Goal: Task Accomplishment & Management: Manage account settings

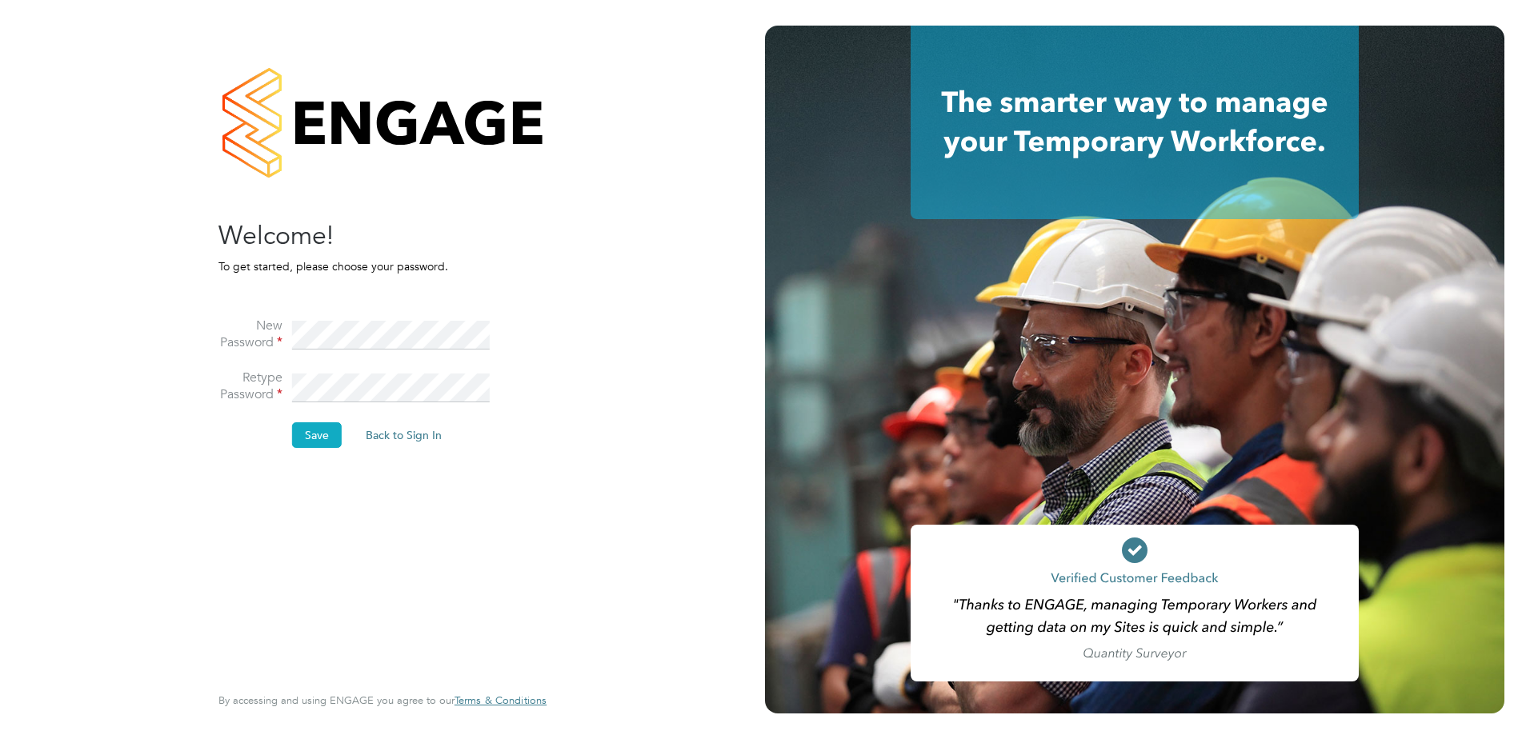
click at [323, 431] on button "Save" at bounding box center [317, 435] width 50 height 26
click at [284, 316] on button "Back to Sign In" at bounding box center [269, 313] width 102 height 26
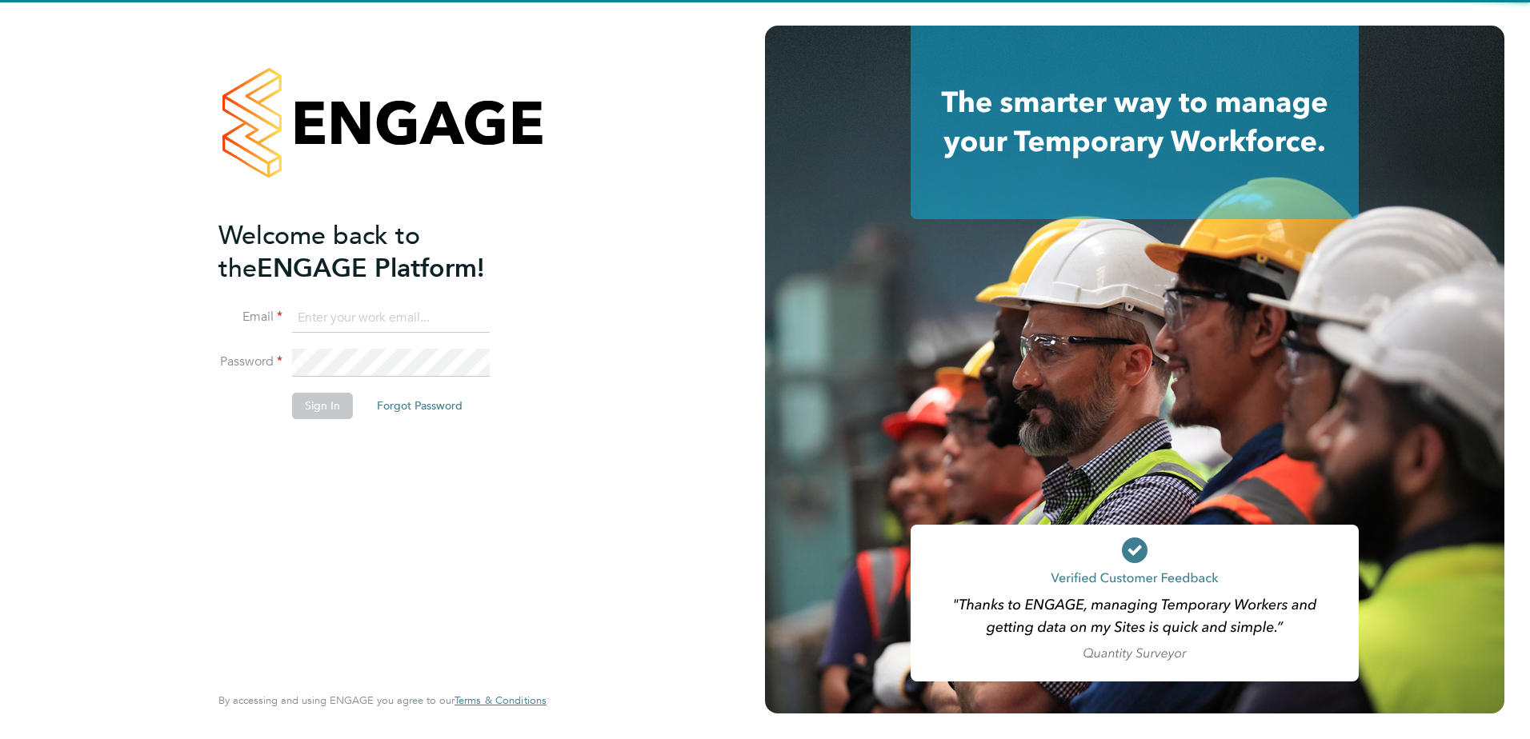
click at [385, 324] on input at bounding box center [391, 318] width 198 height 29
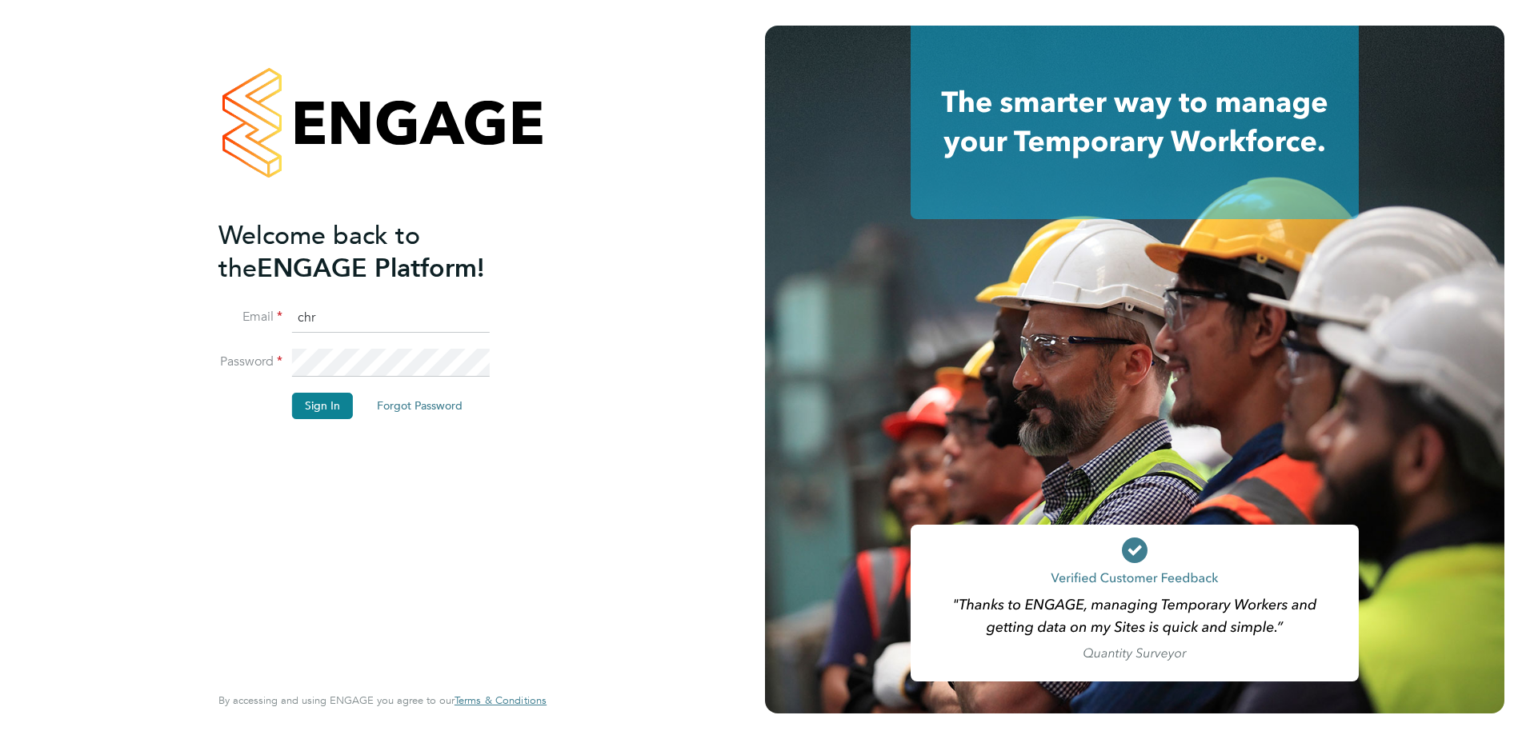
type input "chris.brown@vistry.co.uk"
click at [318, 406] on button "Sign In" at bounding box center [322, 406] width 61 height 26
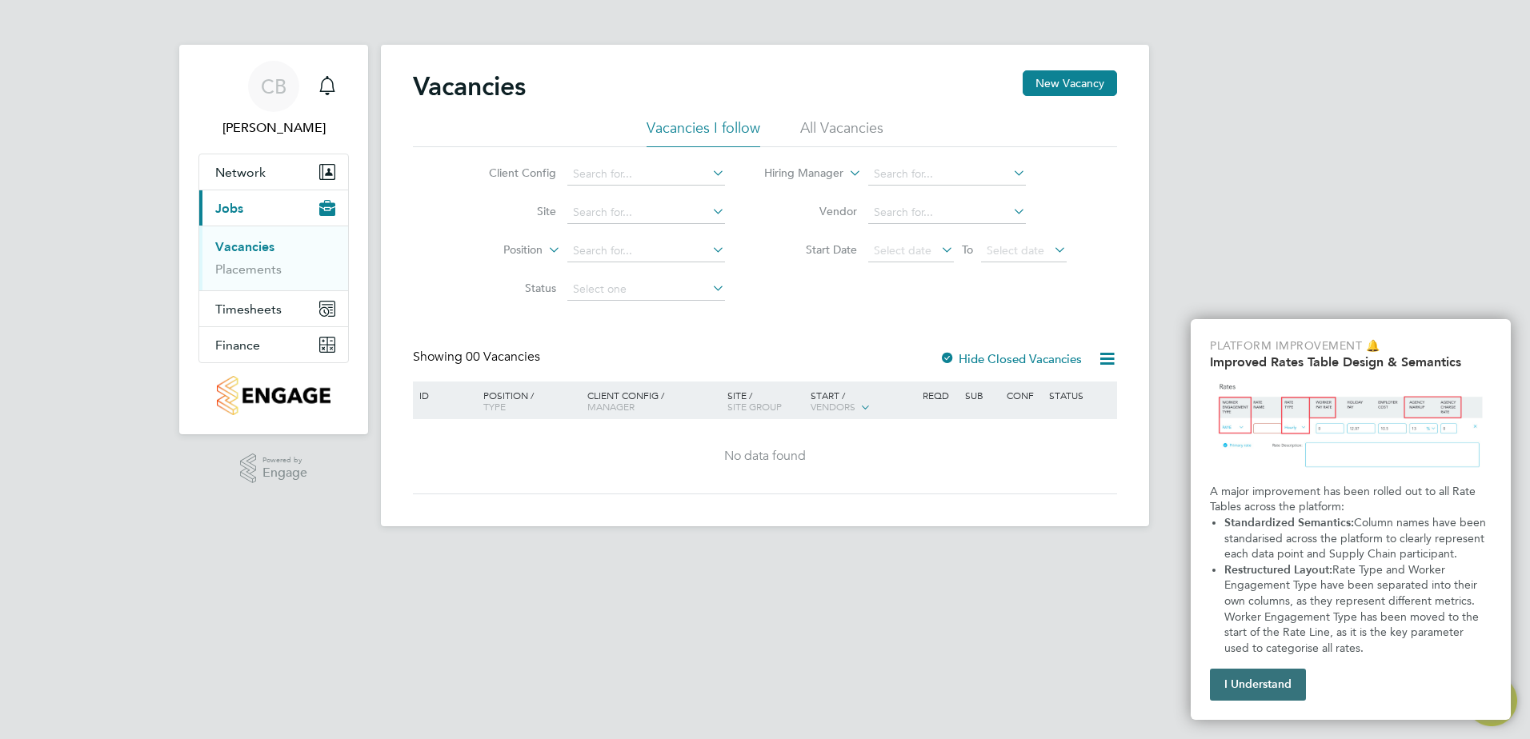
click at [1261, 684] on button "I Understand" at bounding box center [1258, 685] width 96 height 32
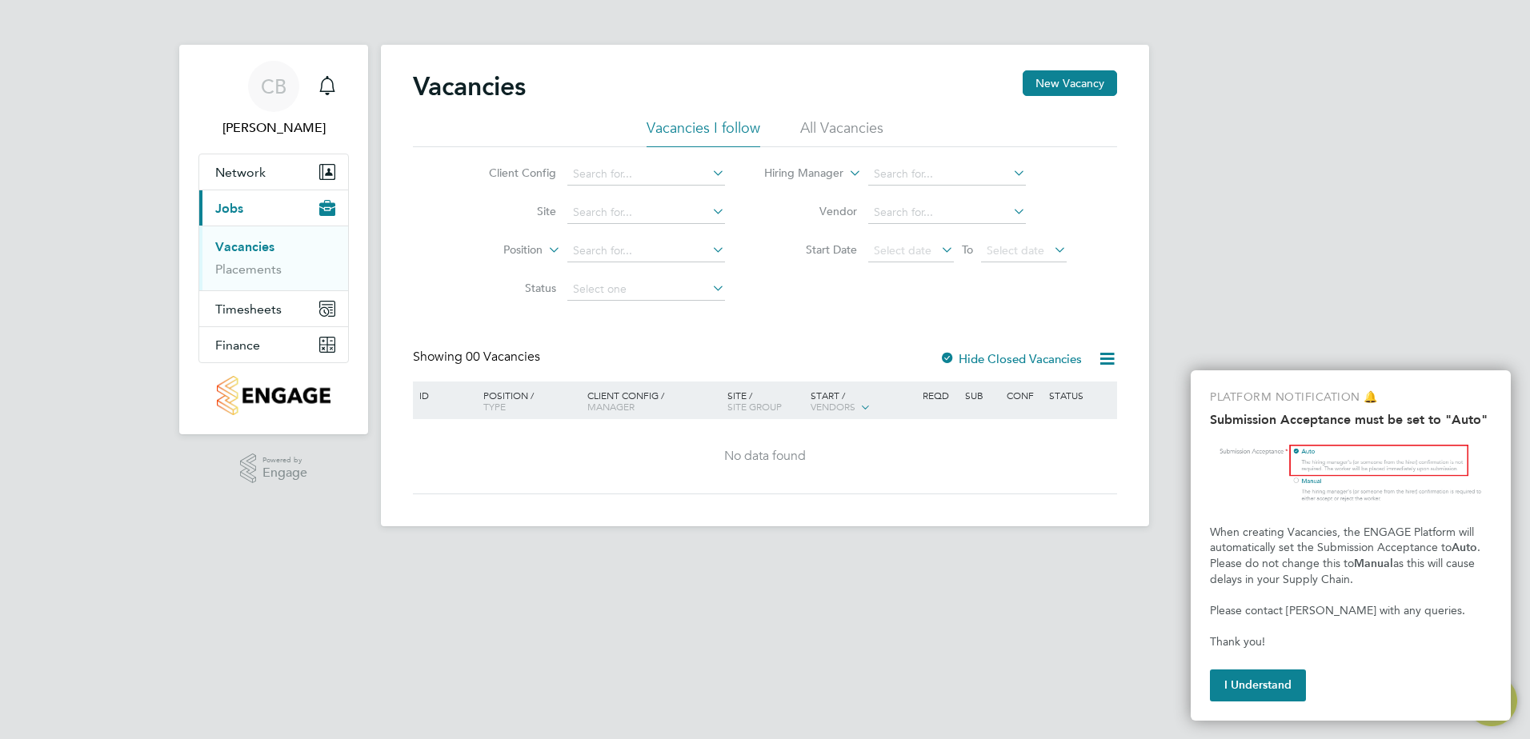
click at [1269, 275] on div "CB Chris Brown Notifications Applications: Network Team Members Sites Workers C…" at bounding box center [765, 276] width 1530 height 552
click at [220, 170] on span "Network" at bounding box center [240, 172] width 50 height 15
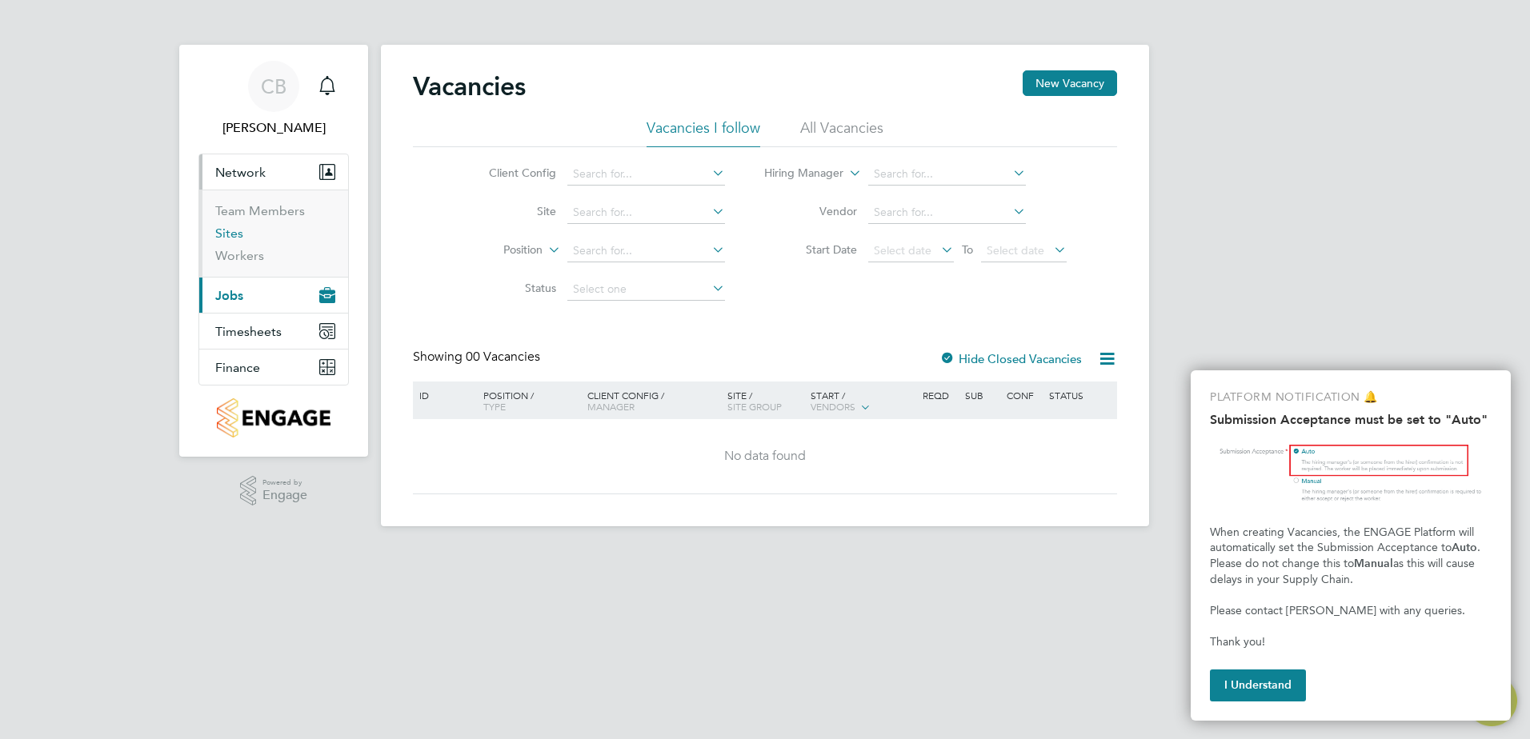
click at [228, 235] on link "Sites" at bounding box center [229, 233] width 28 height 15
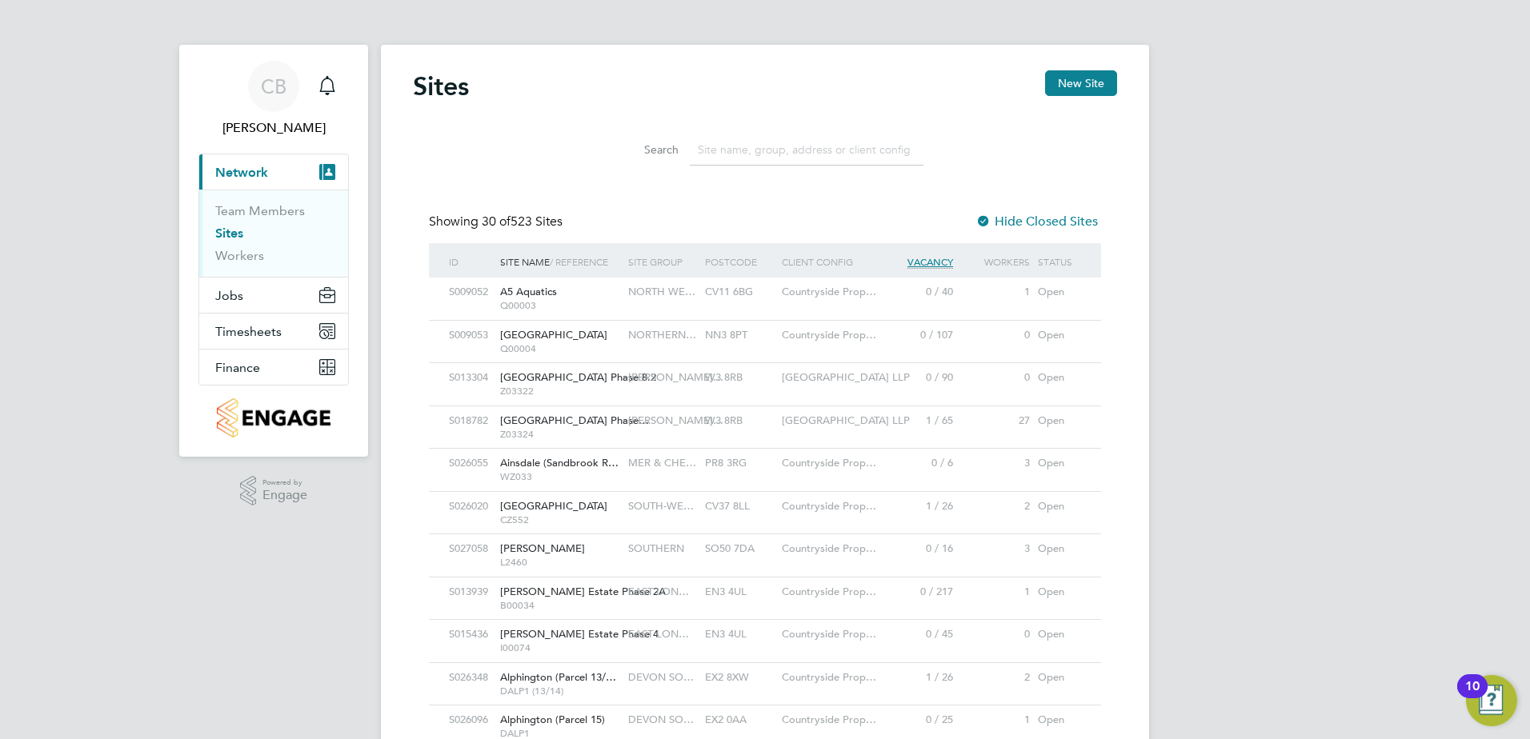
click at [719, 154] on input at bounding box center [807, 149] width 234 height 31
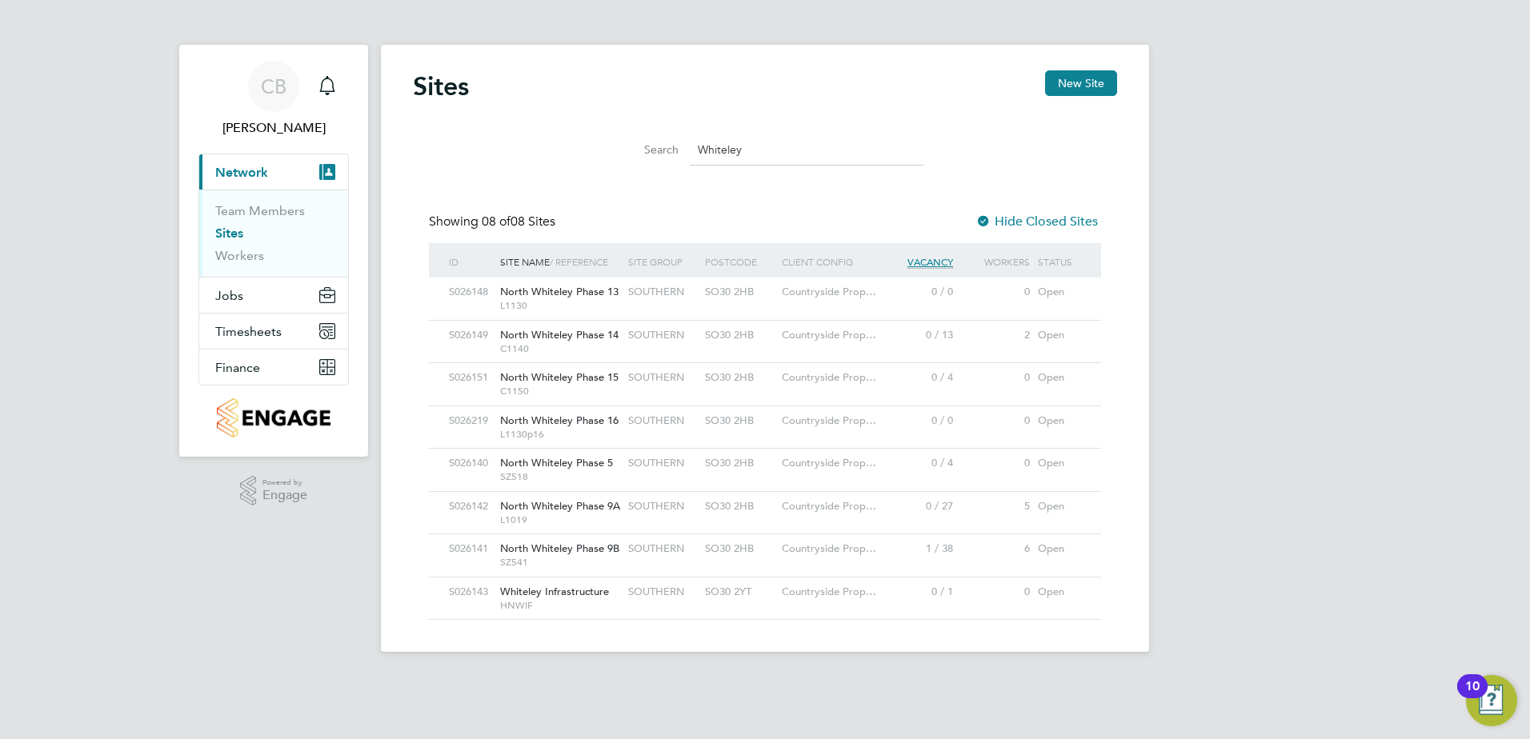
type input "Whiteley"
click at [584, 509] on span "North Whiteley Phase 9A" at bounding box center [560, 506] width 120 height 14
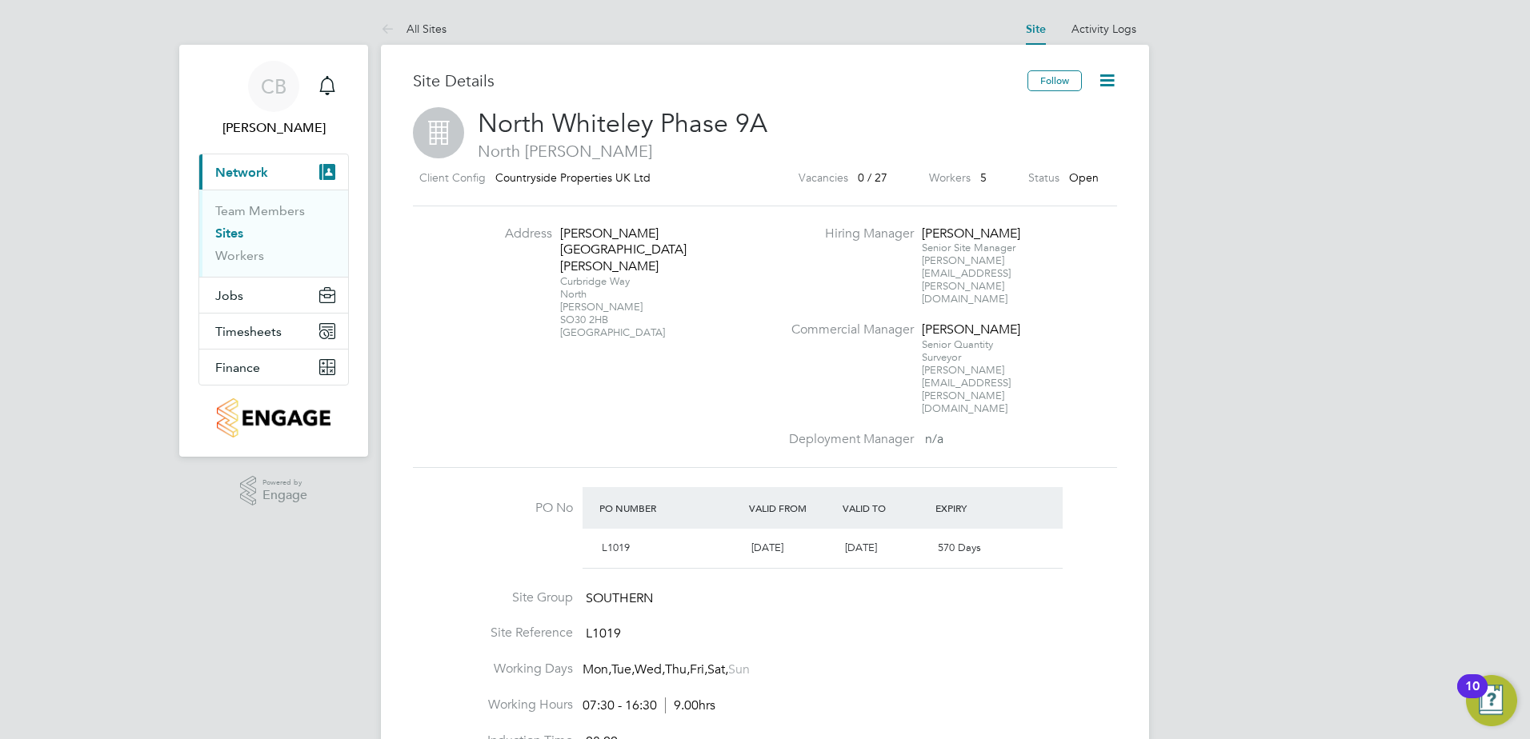
click at [1111, 79] on icon at bounding box center [1107, 80] width 20 height 20
click at [1062, 138] on li "Edit Site e" at bounding box center [1068, 141] width 90 height 22
type input "United Kingdom"
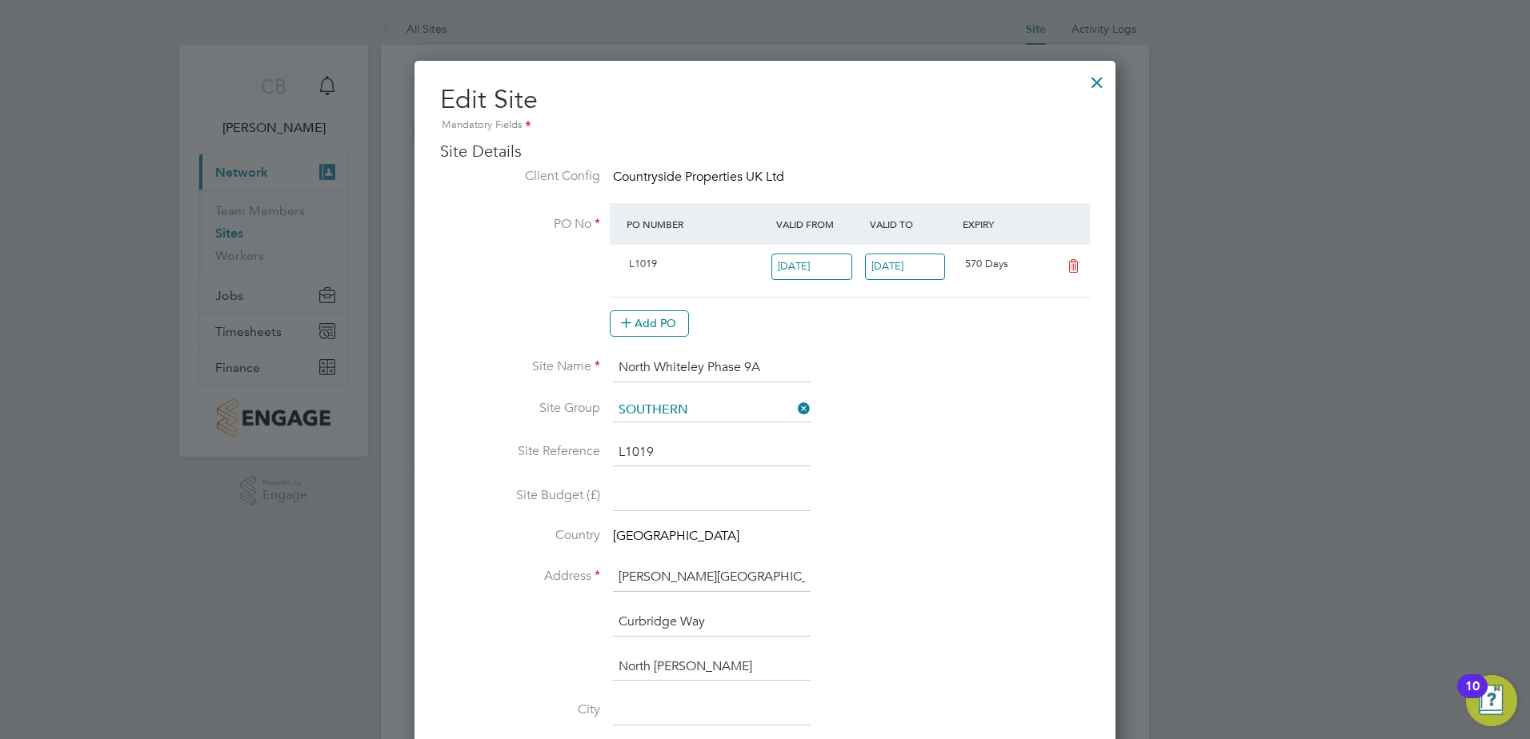
click at [1100, 81] on div at bounding box center [1096, 78] width 29 height 29
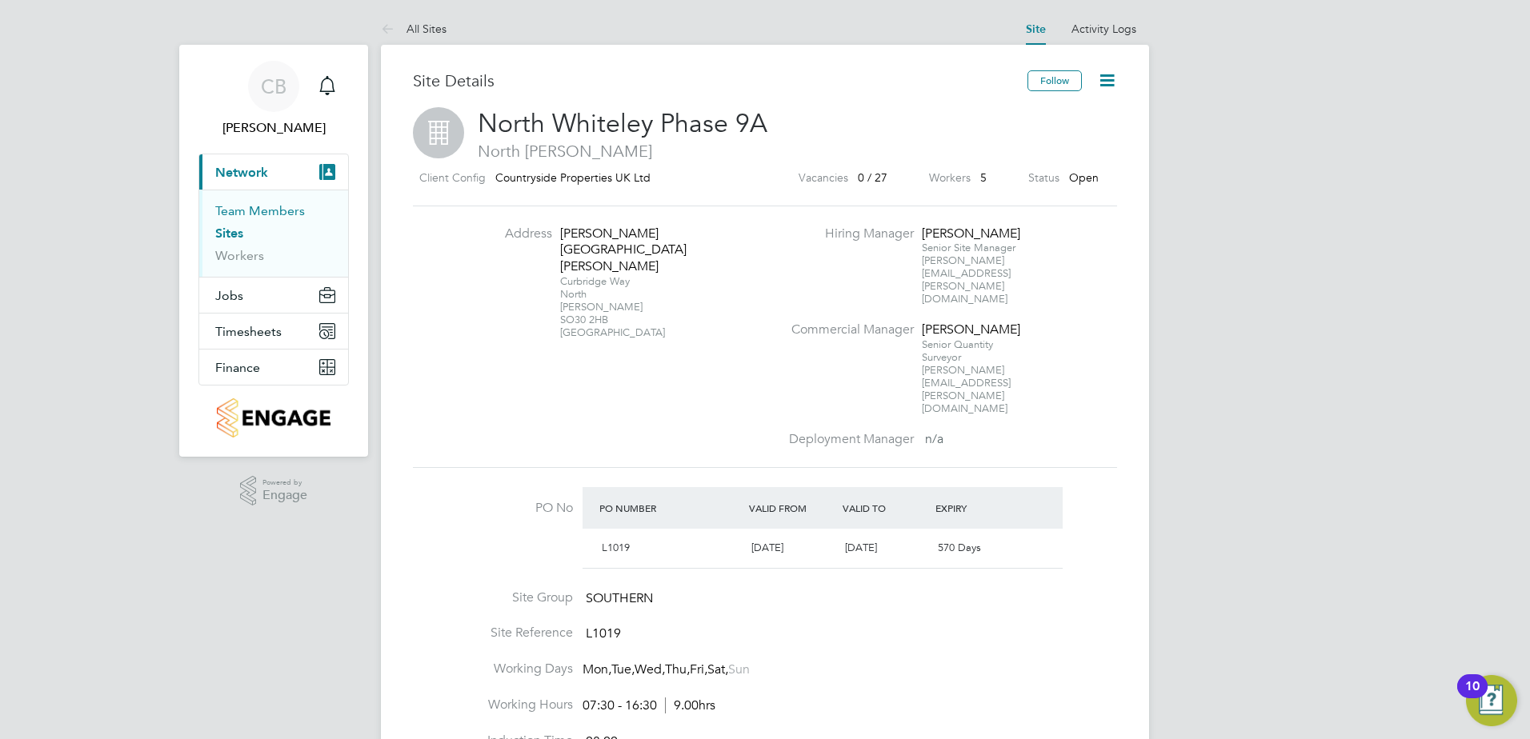
click at [281, 214] on link "Team Members" at bounding box center [260, 210] width 90 height 15
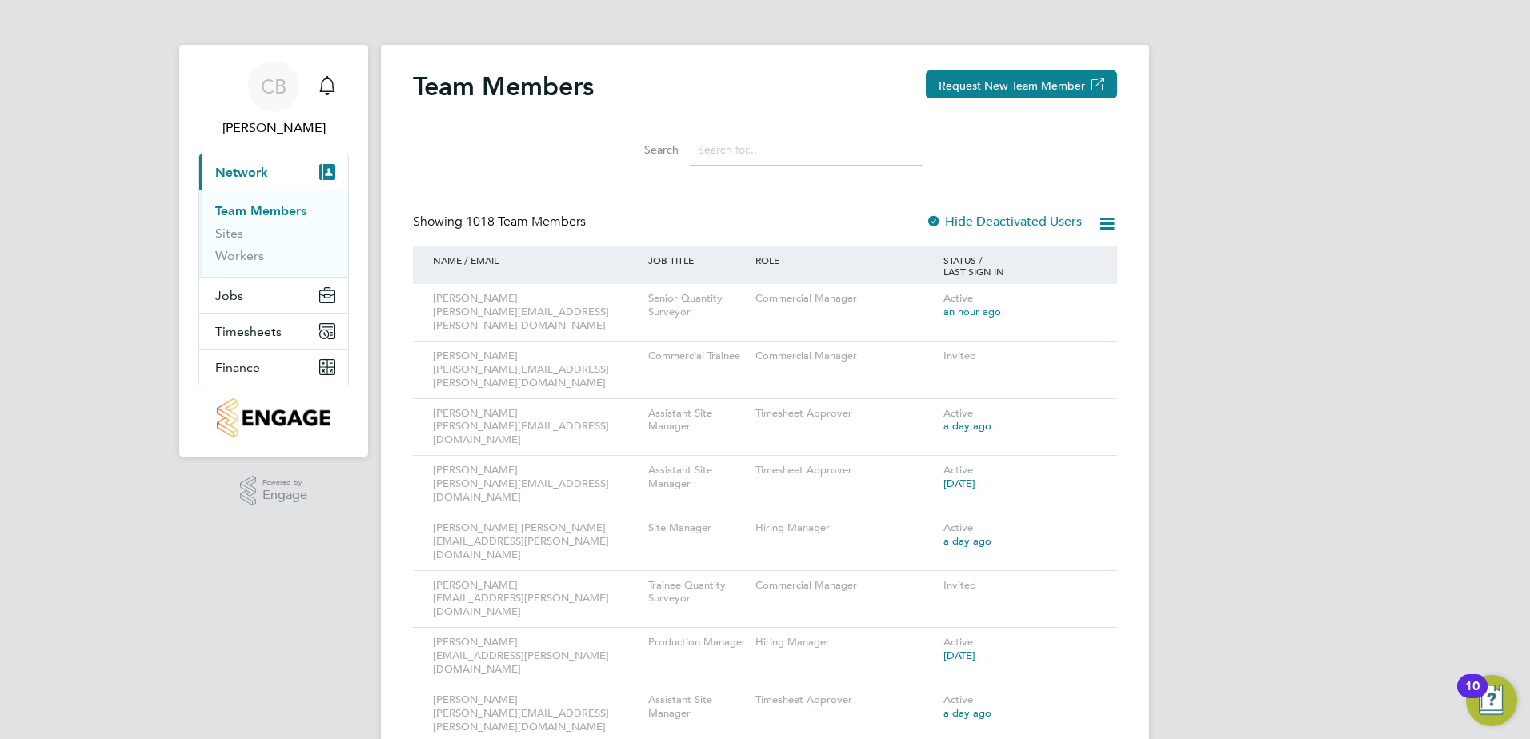
click at [756, 151] on input at bounding box center [807, 149] width 234 height 31
click at [234, 236] on link "Sites" at bounding box center [229, 233] width 28 height 15
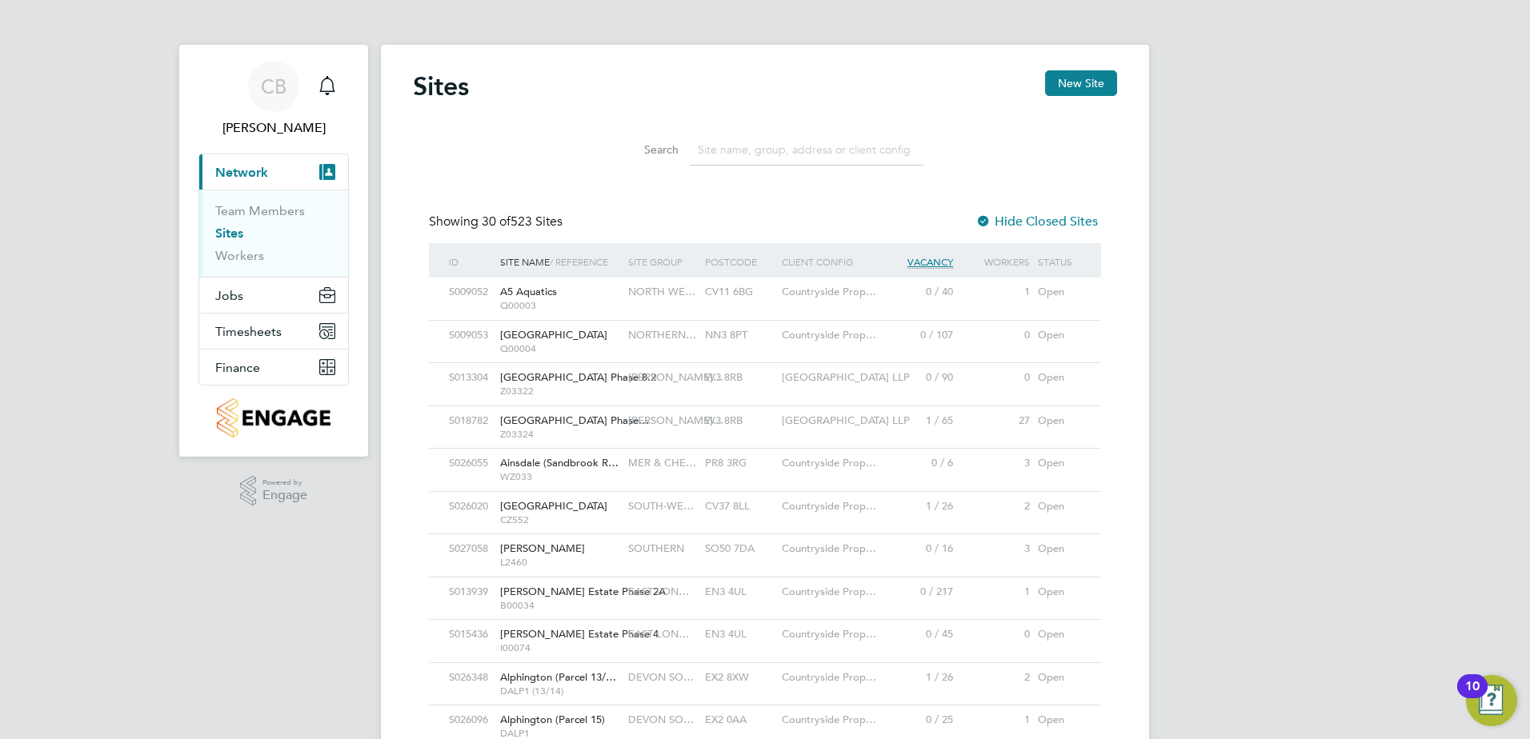
click at [738, 157] on input at bounding box center [807, 149] width 234 height 31
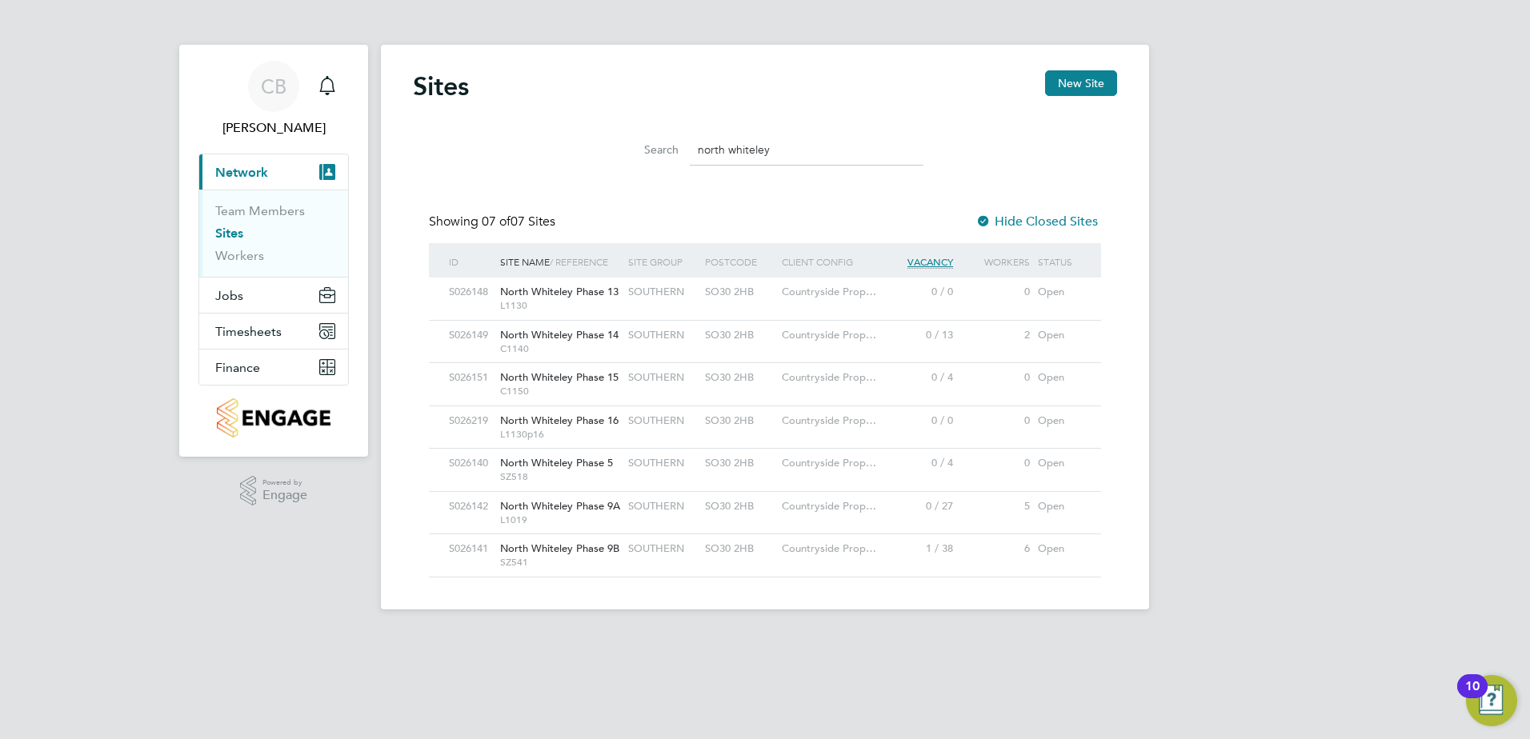
type input "north whiteley"
click at [582, 510] on span "North Whiteley Phase 9A" at bounding box center [560, 506] width 120 height 14
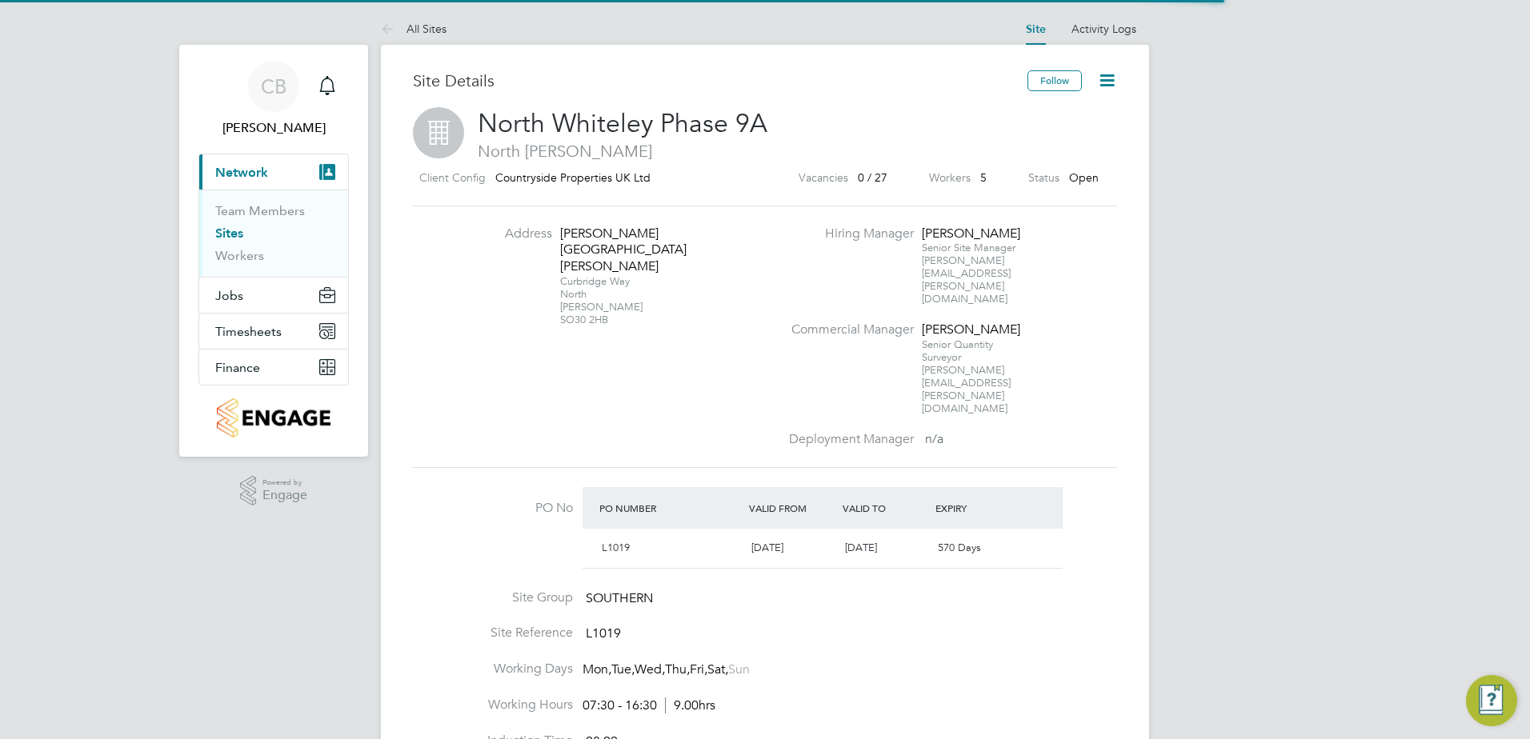
scroll to position [27, 150]
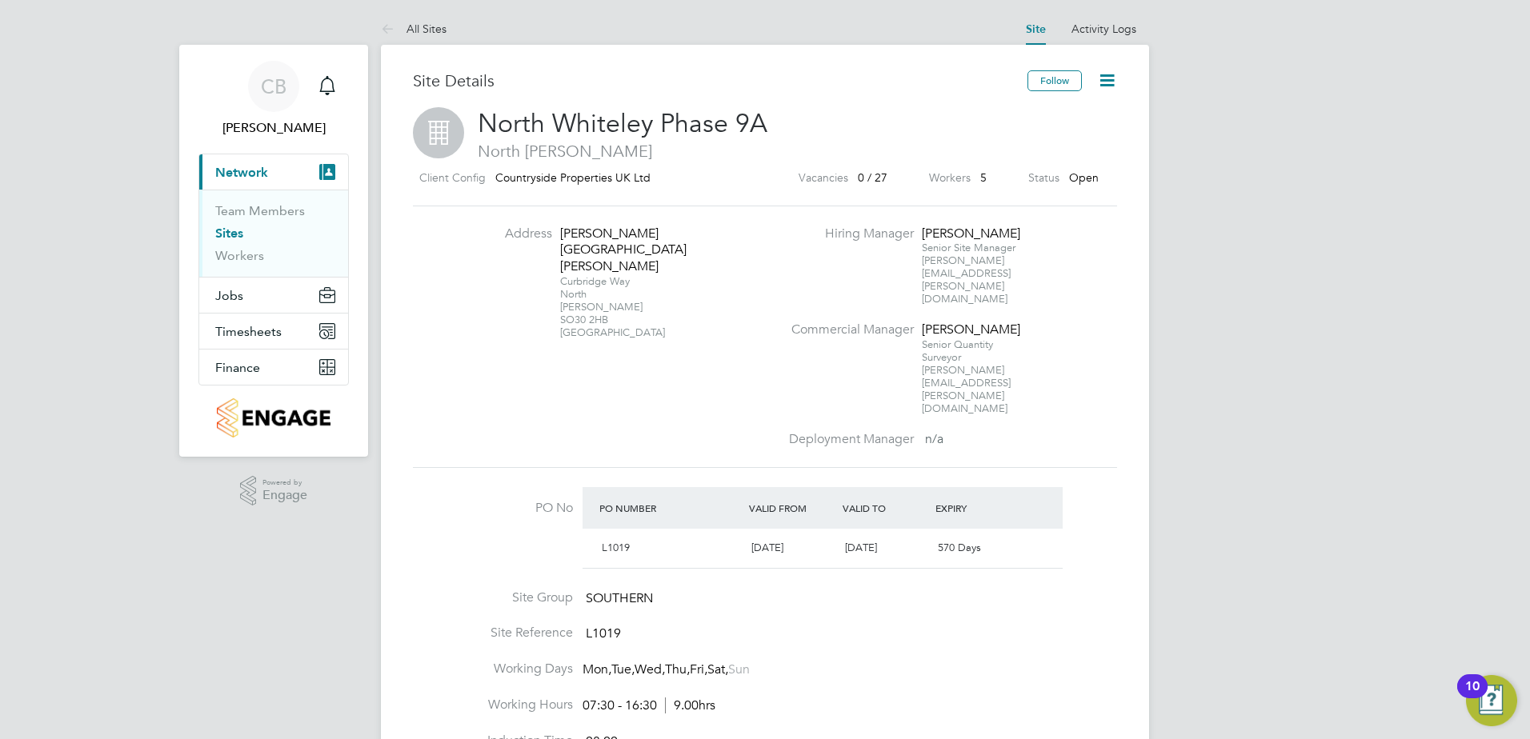
click at [1112, 82] on icon at bounding box center [1107, 80] width 20 height 20
click at [1070, 141] on li "Edit Site e" at bounding box center [1068, 141] width 90 height 22
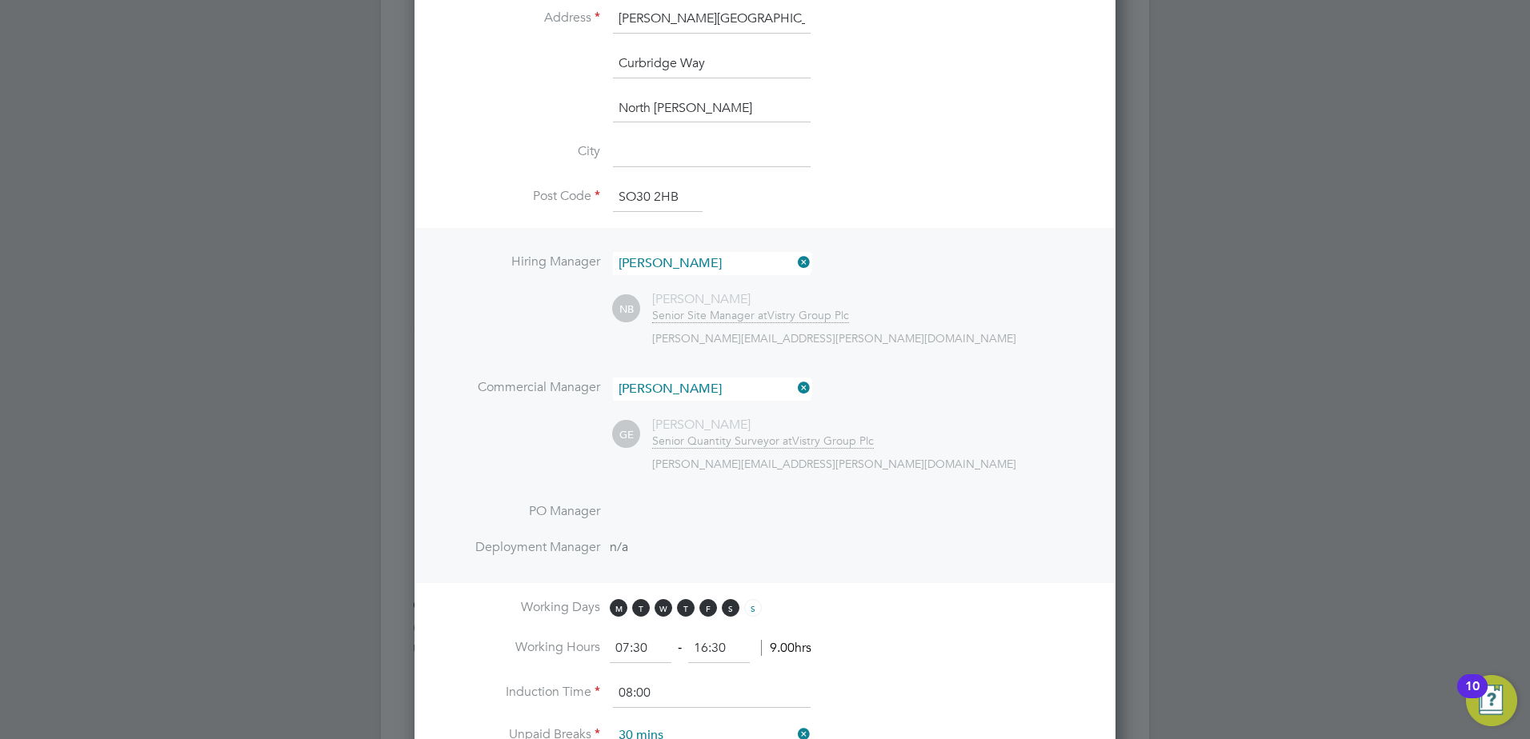
scroll to position [560, 0]
click at [670, 436] on span "Senior Quantity Surveyor at" at bounding box center [722, 439] width 140 height 14
click at [794, 383] on icon at bounding box center [794, 386] width 0 height 22
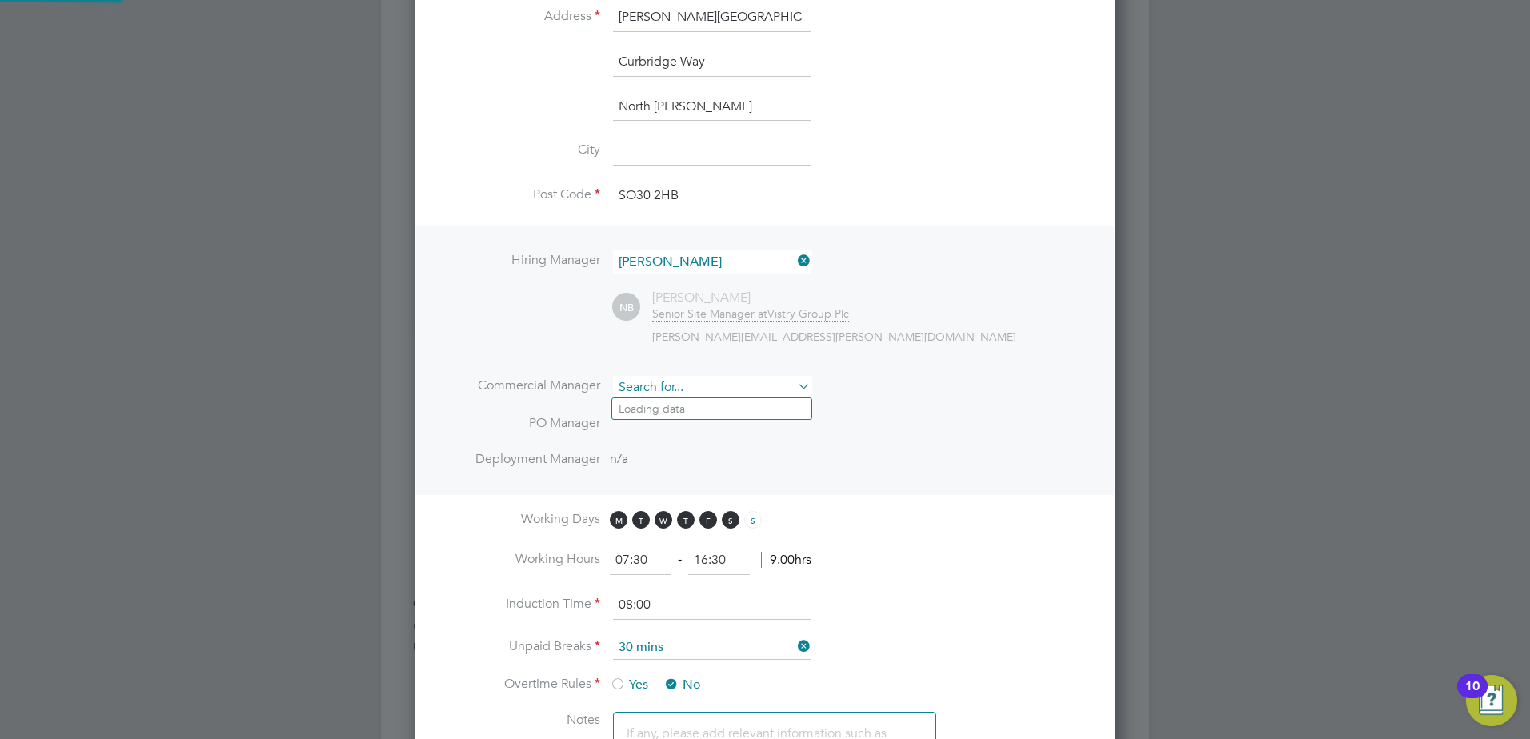
click at [654, 386] on input at bounding box center [712, 387] width 198 height 23
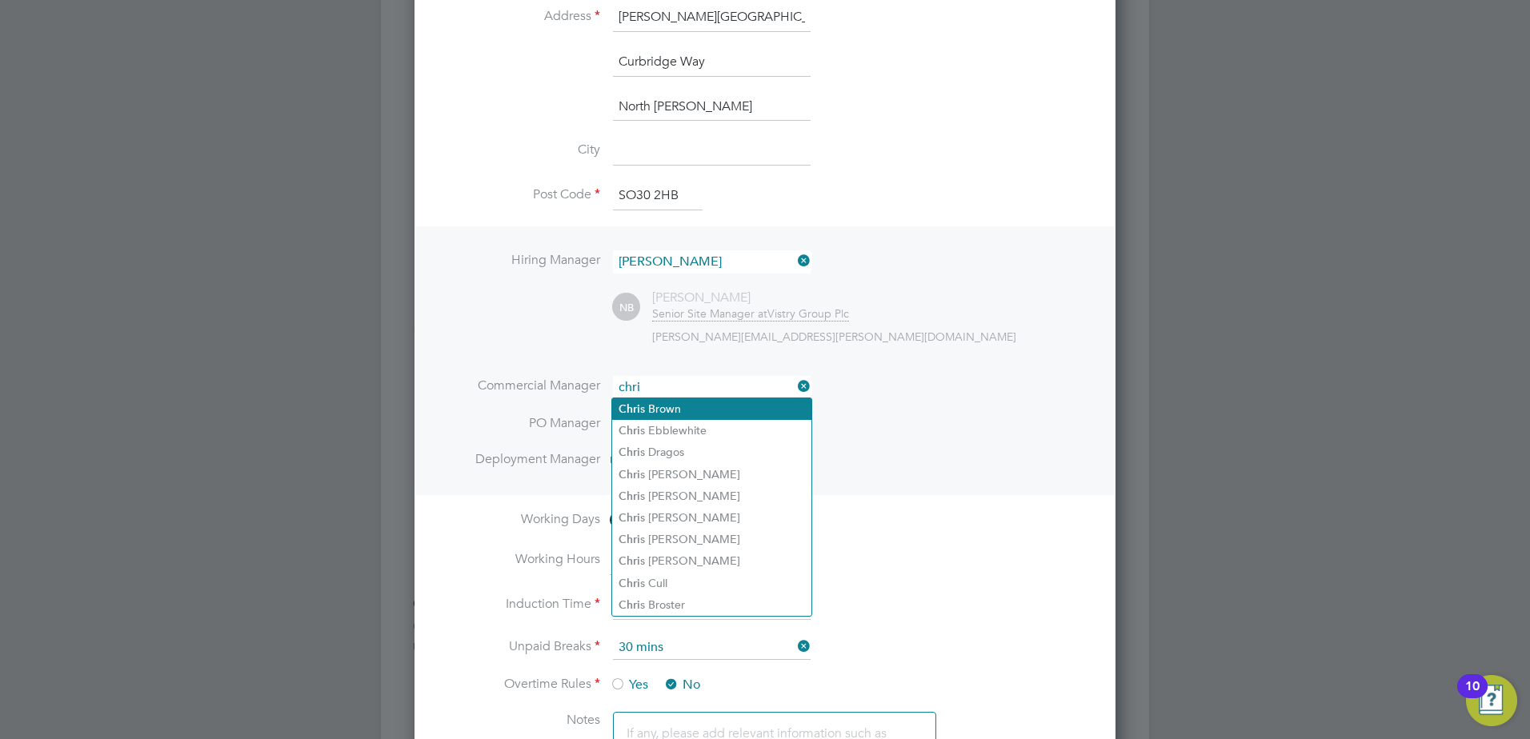
click at [666, 407] on li "Chri s Brown" at bounding box center [711, 409] width 199 height 22
type input "[PERSON_NAME]"
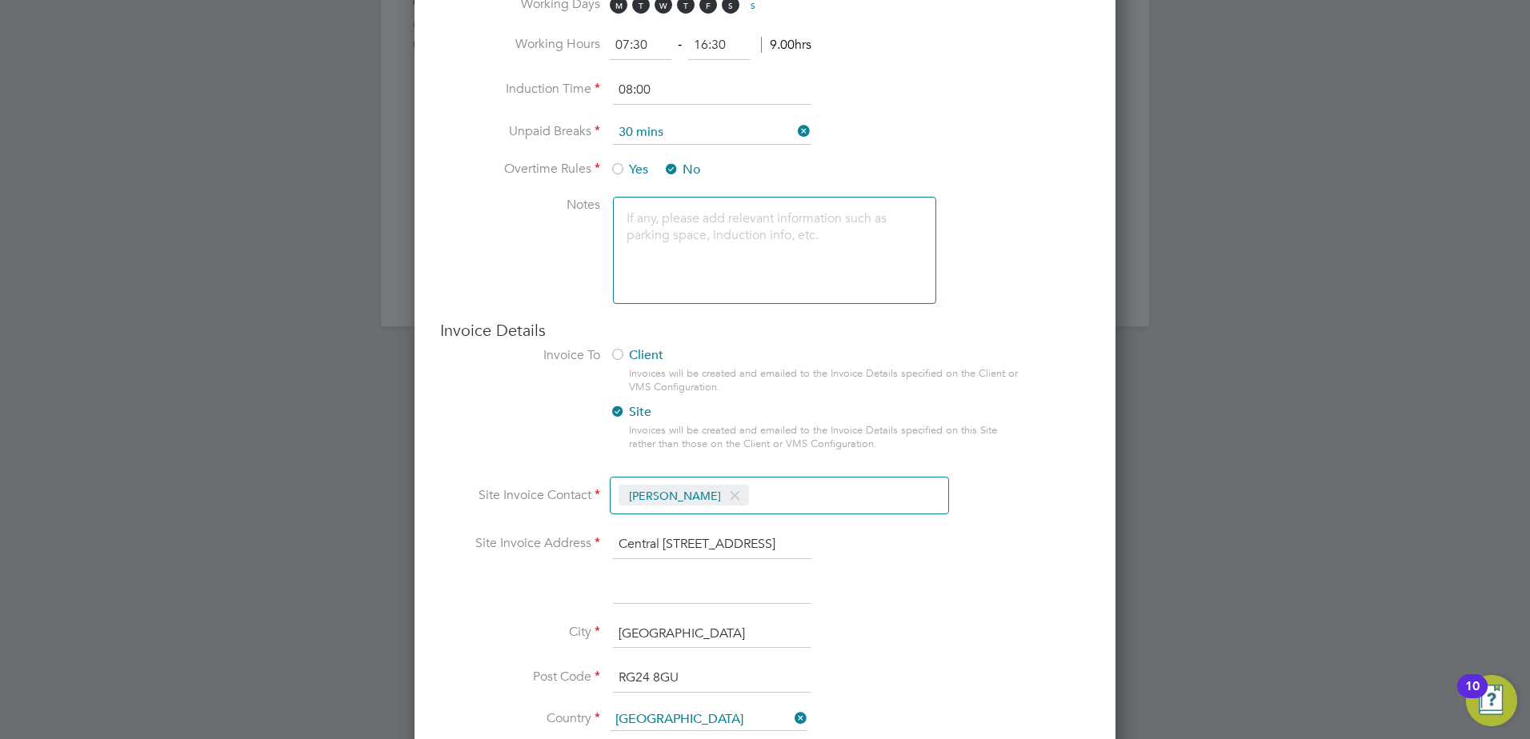
scroll to position [1200, 0]
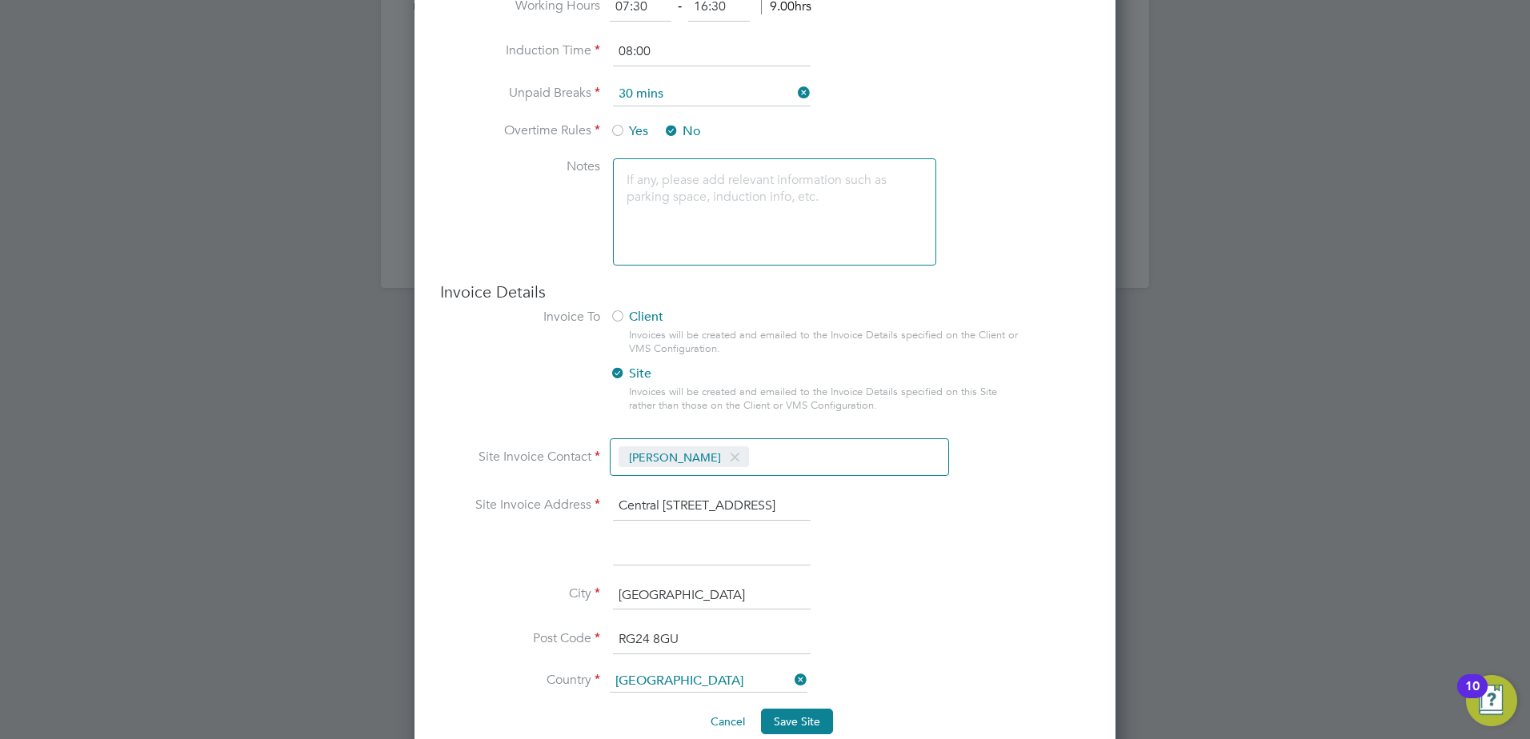
click at [723, 459] on span at bounding box center [734, 457] width 23 height 30
click at [714, 461] on input at bounding box center [705, 459] width 190 height 29
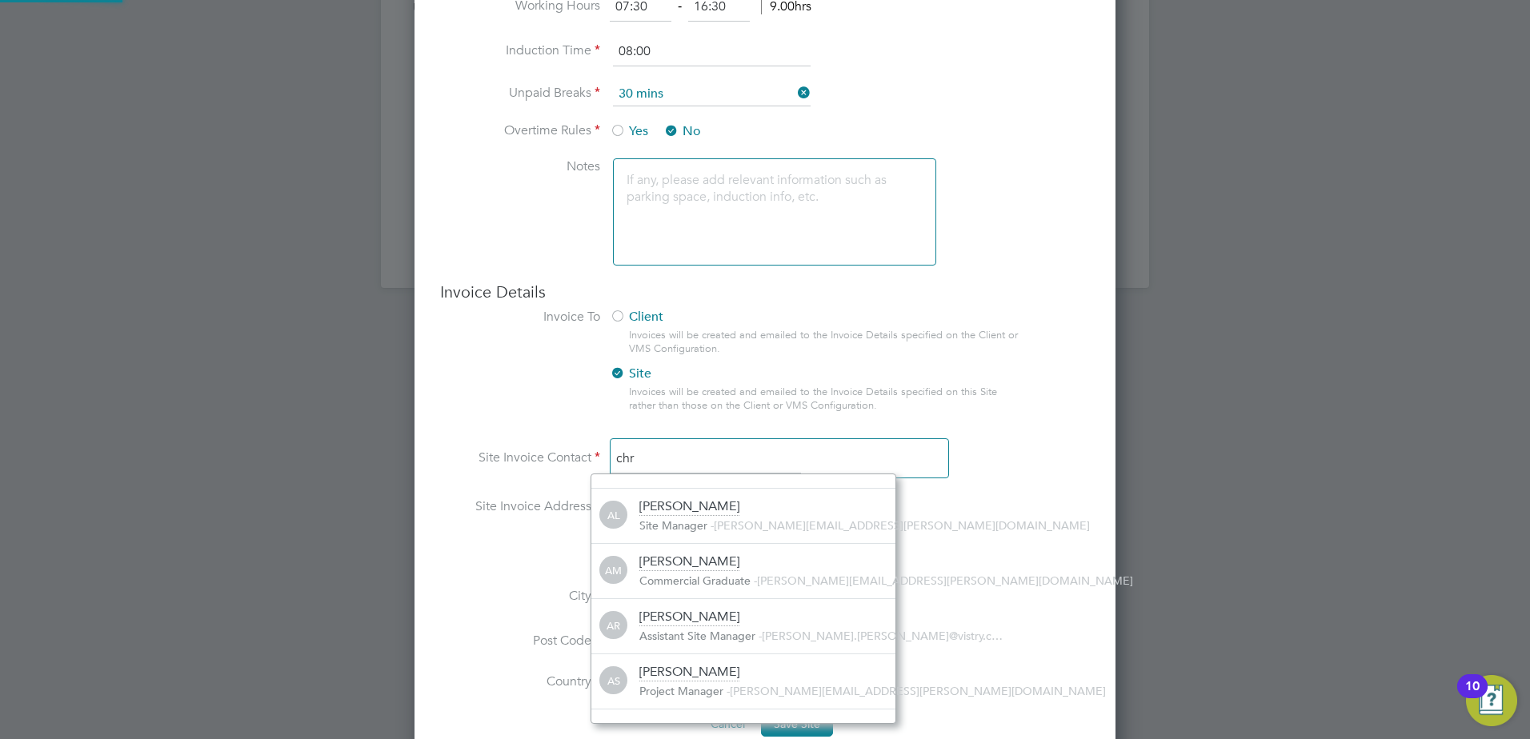
scroll to position [10, 10]
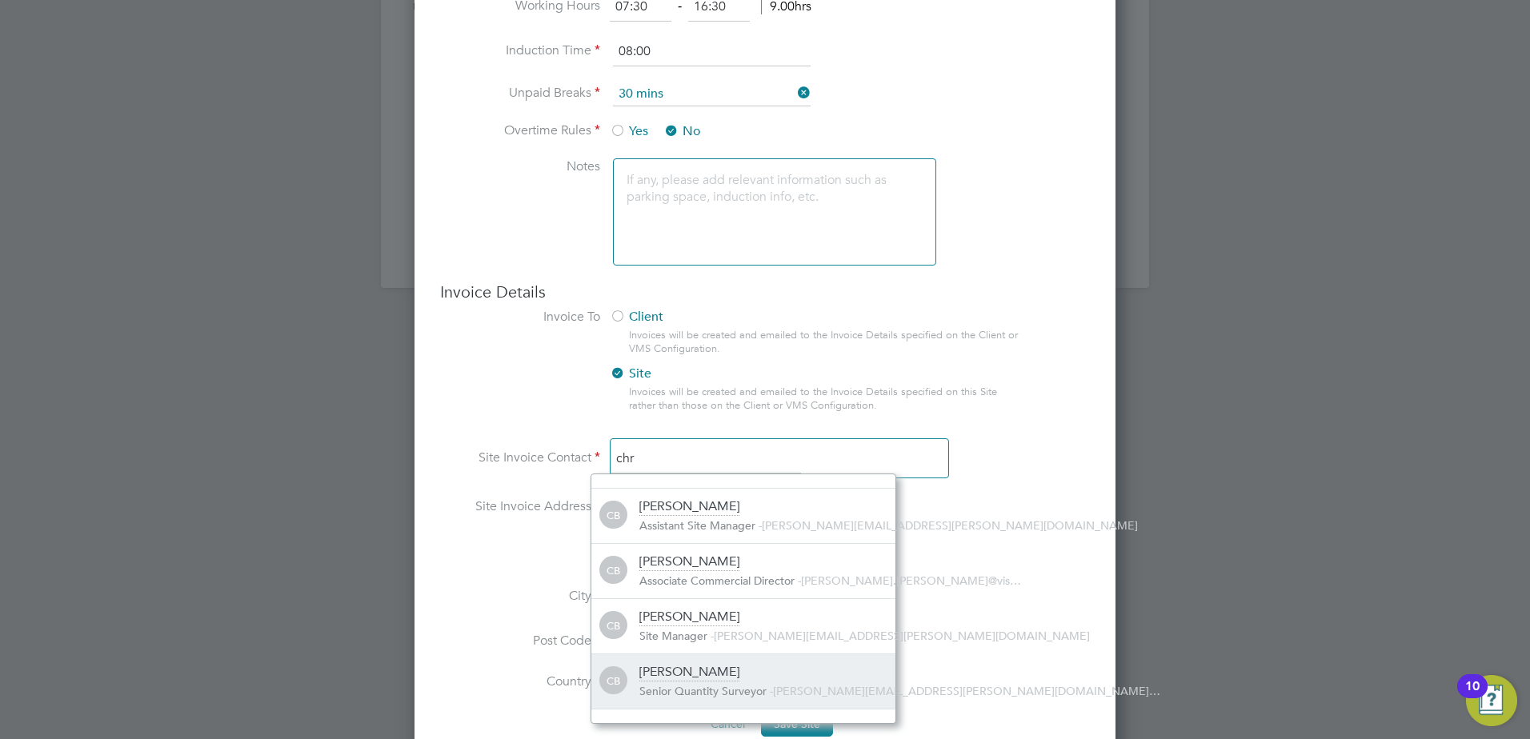
type input "chr"
click at [686, 677] on div "[PERSON_NAME]" at bounding box center [689, 673] width 100 height 18
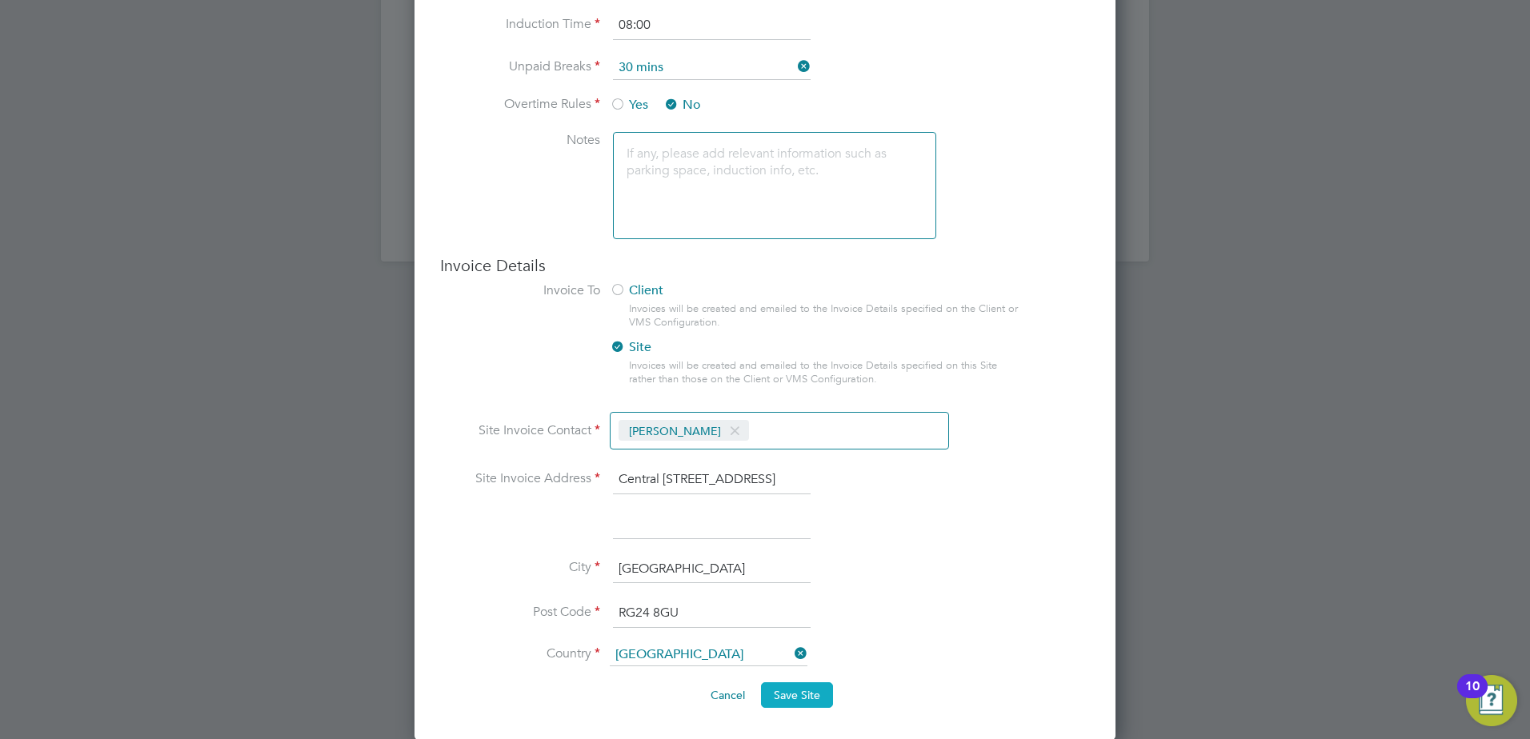
click at [800, 697] on span "Save Site" at bounding box center [797, 695] width 46 height 14
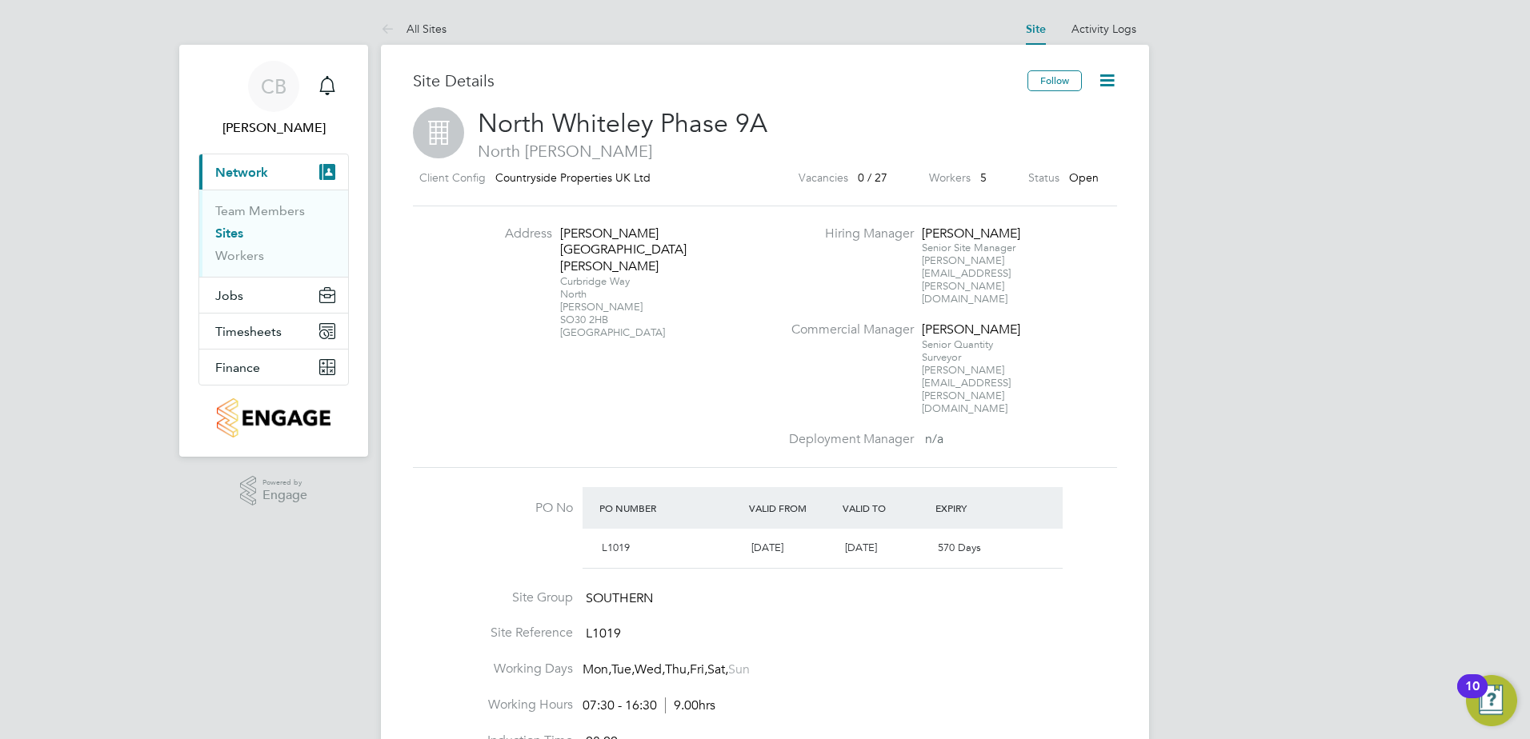
click at [222, 232] on link "Sites" at bounding box center [229, 233] width 28 height 15
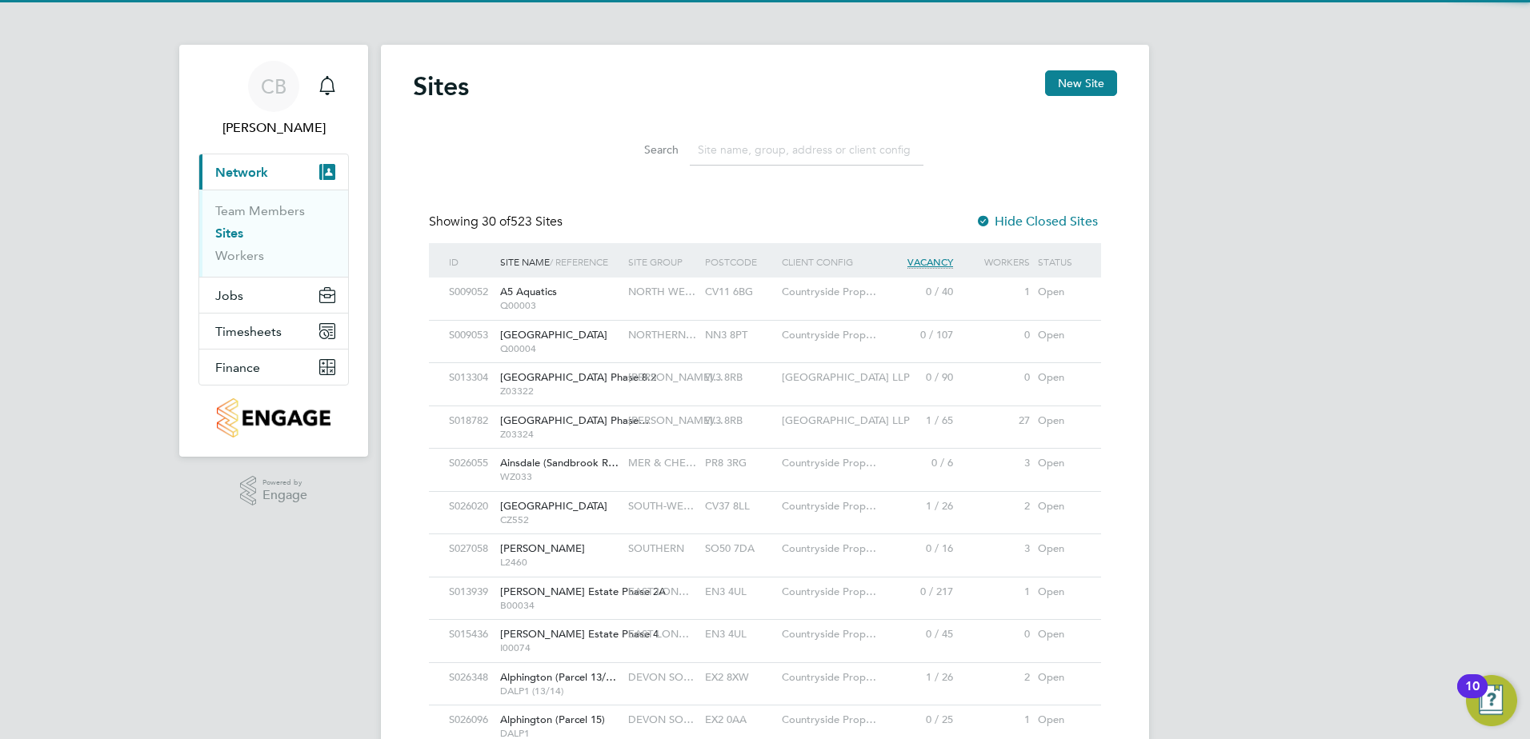
click at [745, 150] on input at bounding box center [807, 149] width 234 height 31
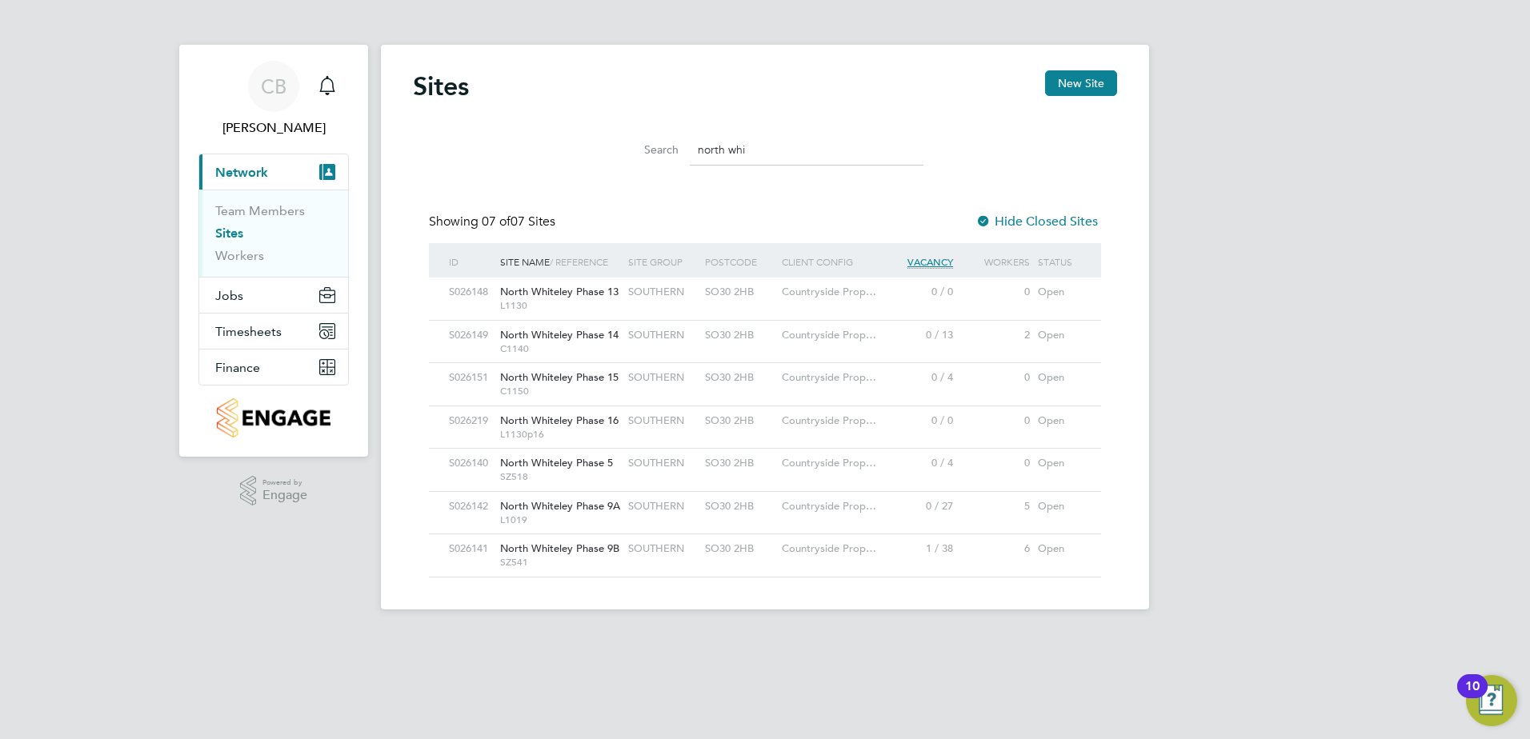
type input "north whi"
click at [621, 336] on div "North Whiteley Phase 14 C1140" at bounding box center [560, 342] width 128 height 42
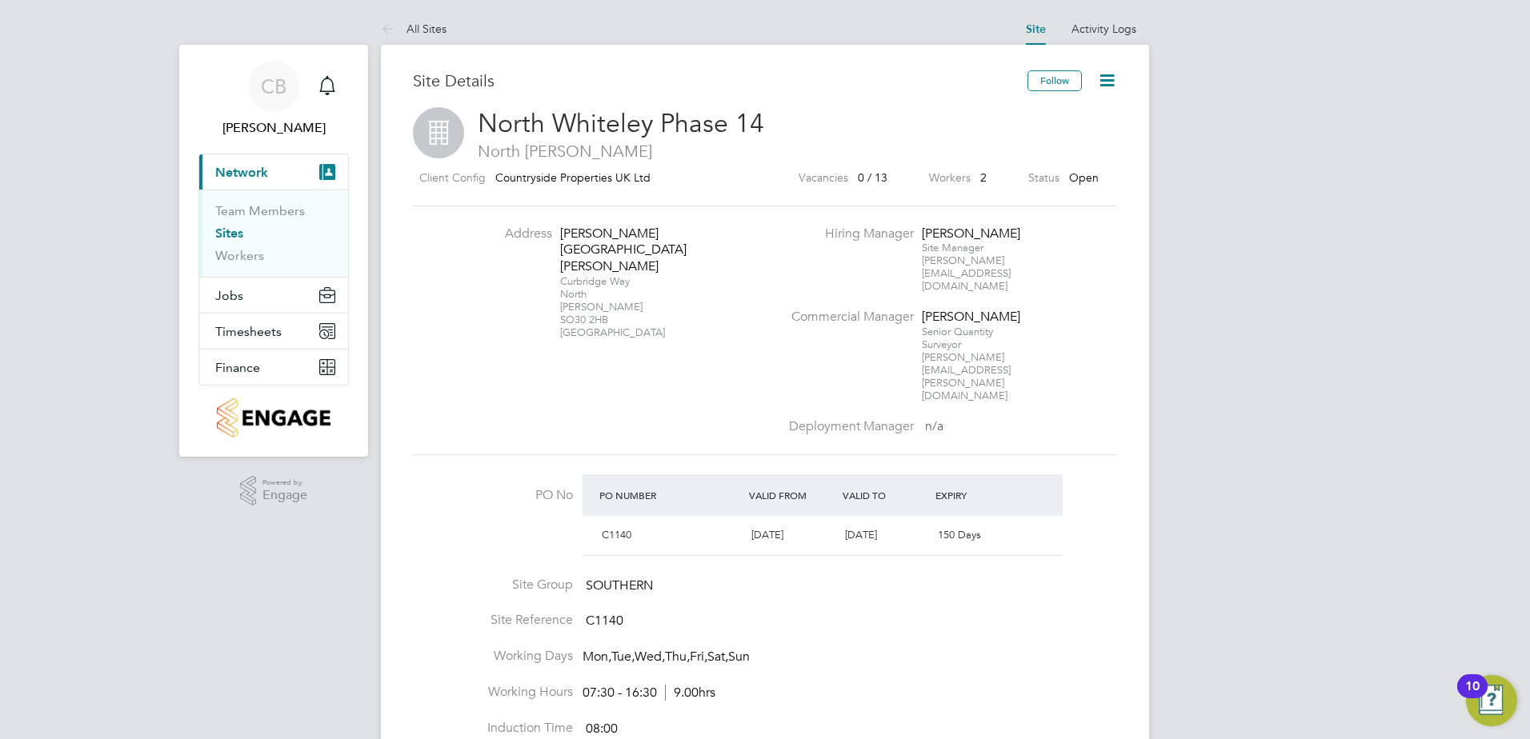
click at [1107, 72] on icon at bounding box center [1107, 80] width 20 height 20
click at [1061, 135] on li "Edit Site e" at bounding box center [1068, 141] width 90 height 22
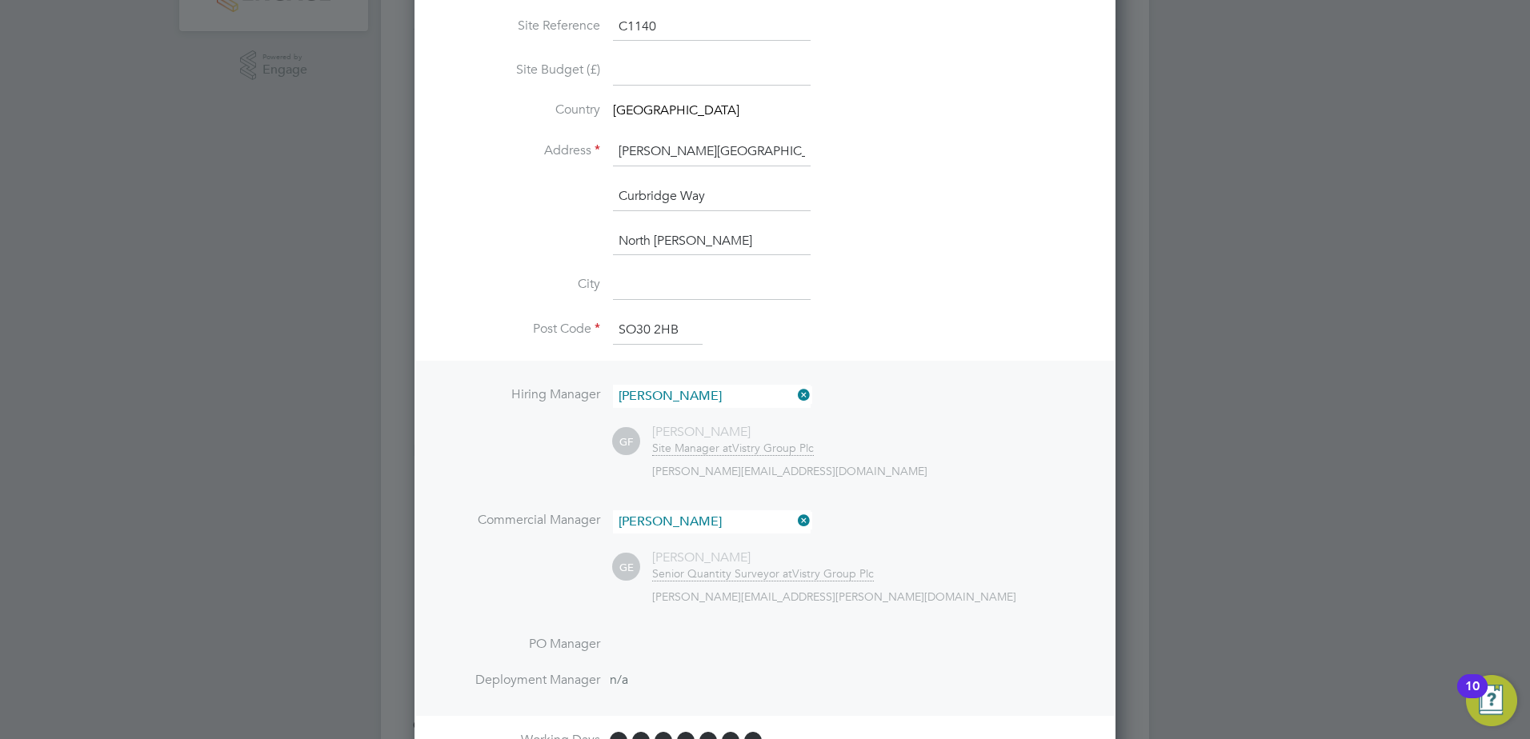
scroll to position [640, 0]
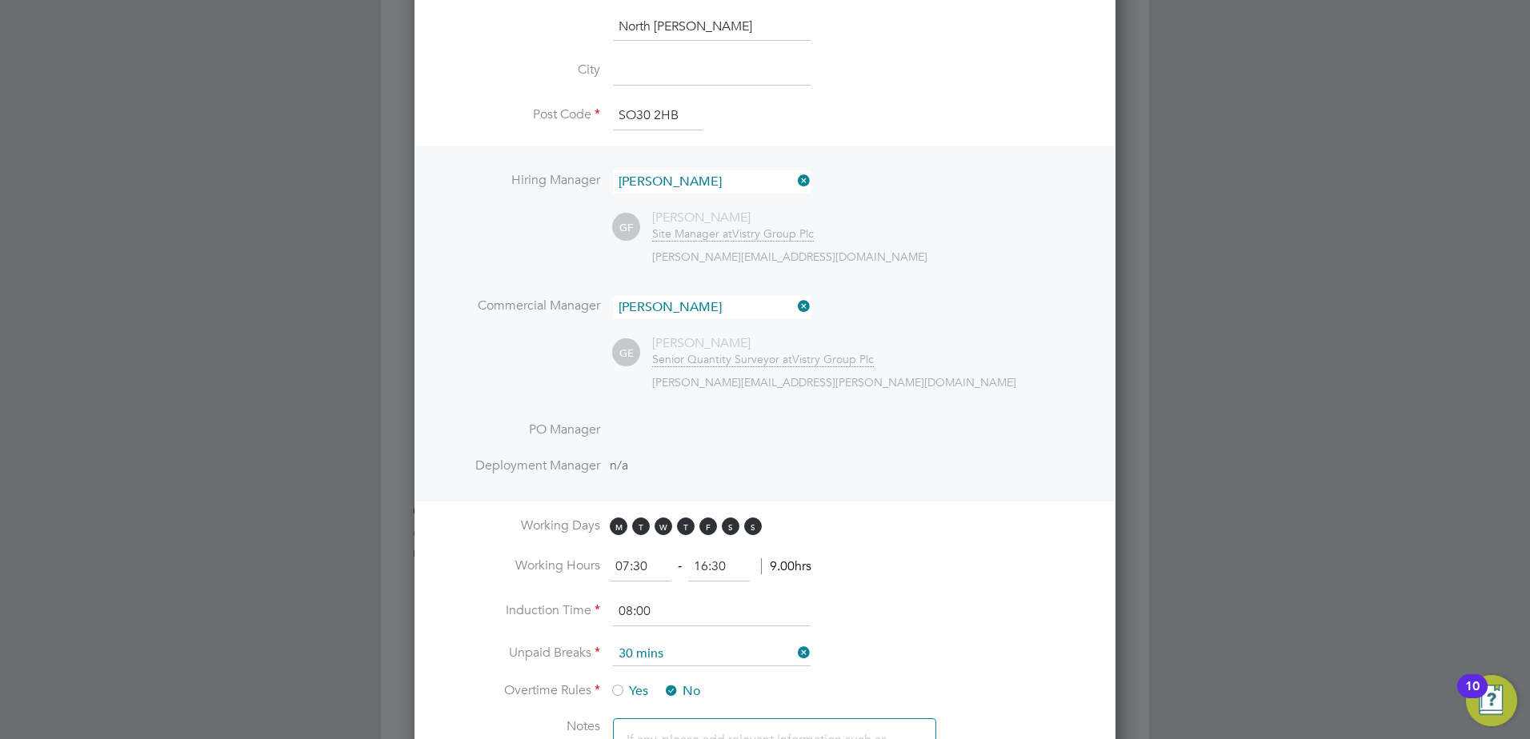
click at [794, 302] on icon at bounding box center [794, 306] width 0 height 22
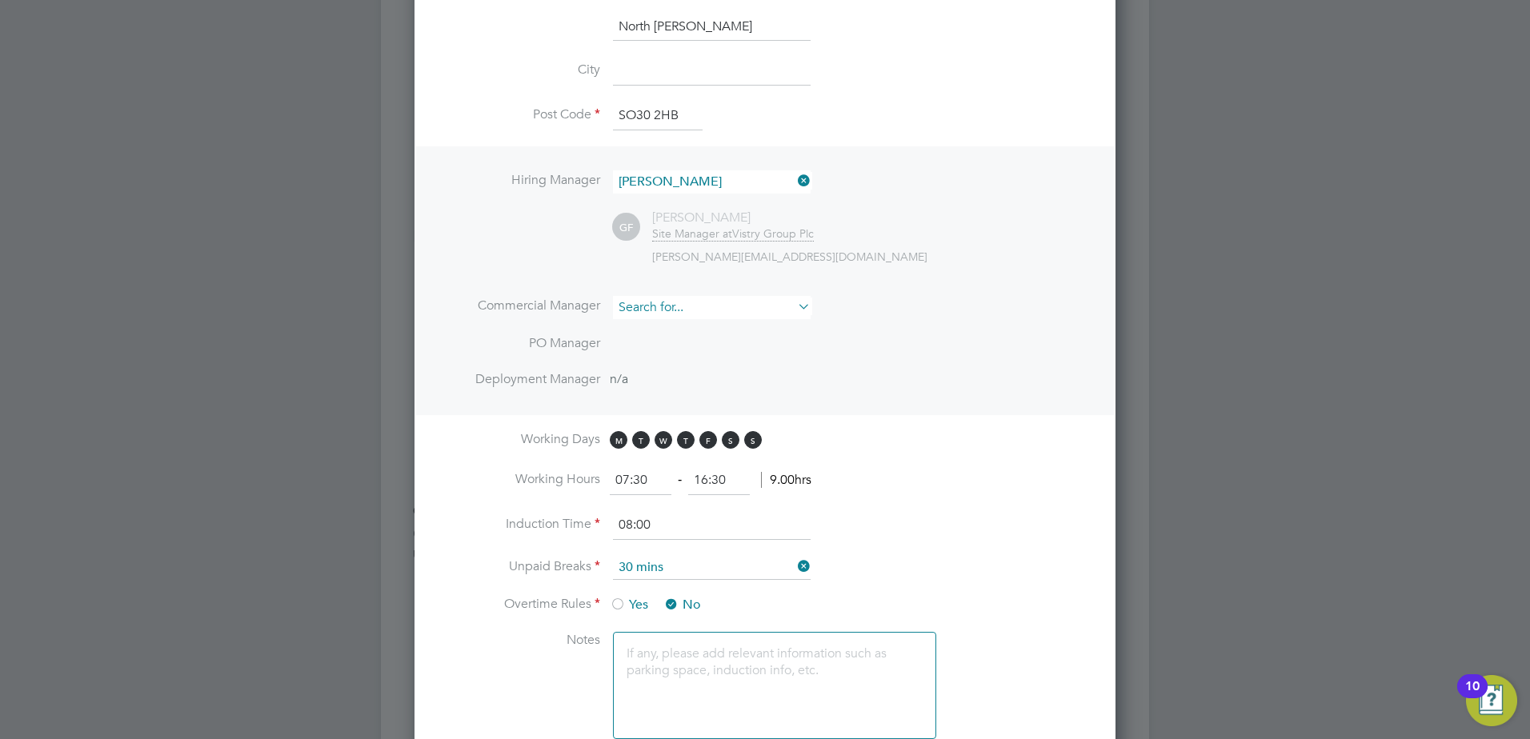
click at [678, 306] on input at bounding box center [712, 307] width 198 height 23
click at [678, 334] on li "[PERSON_NAME]" at bounding box center [711, 329] width 199 height 22
type input "[PERSON_NAME]"
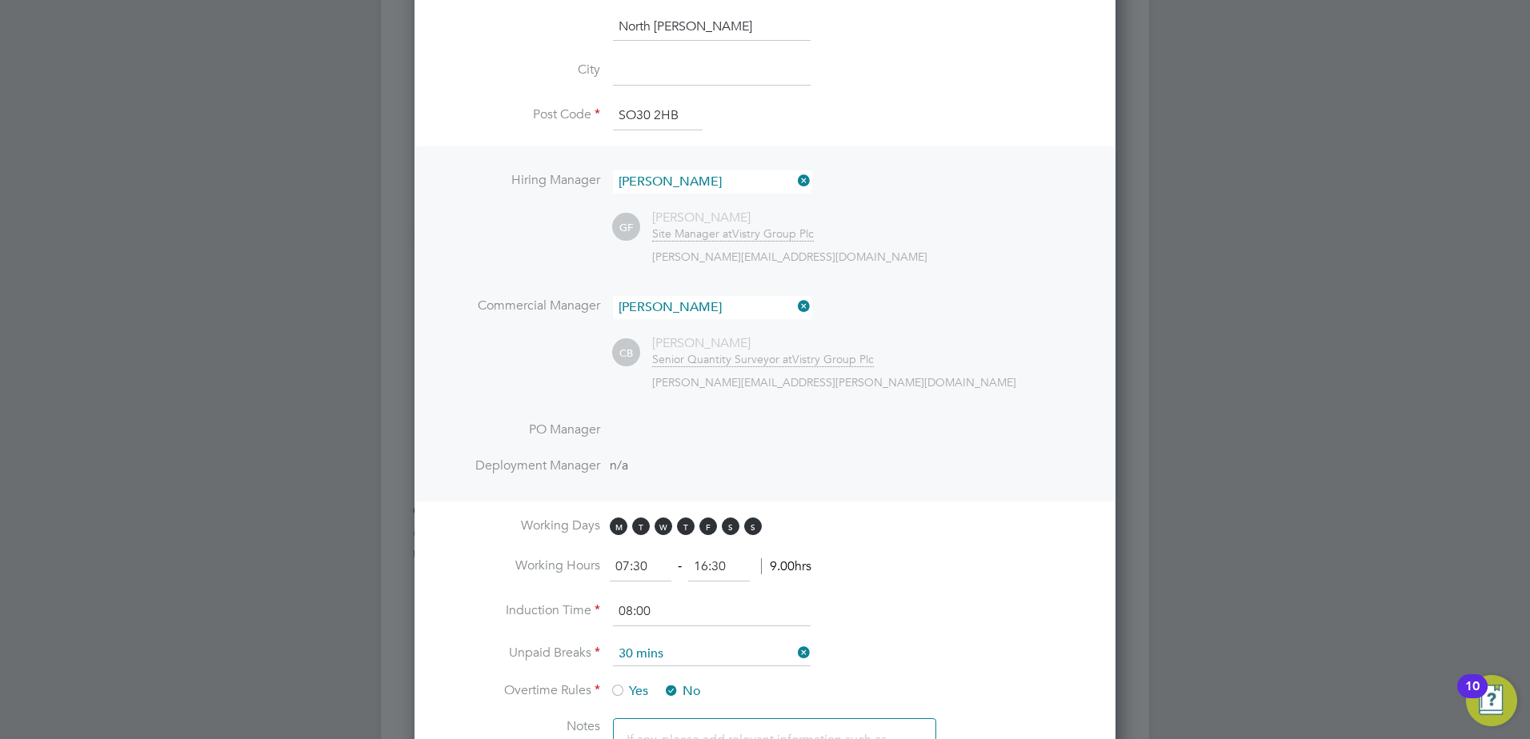
scroll to position [1226, 0]
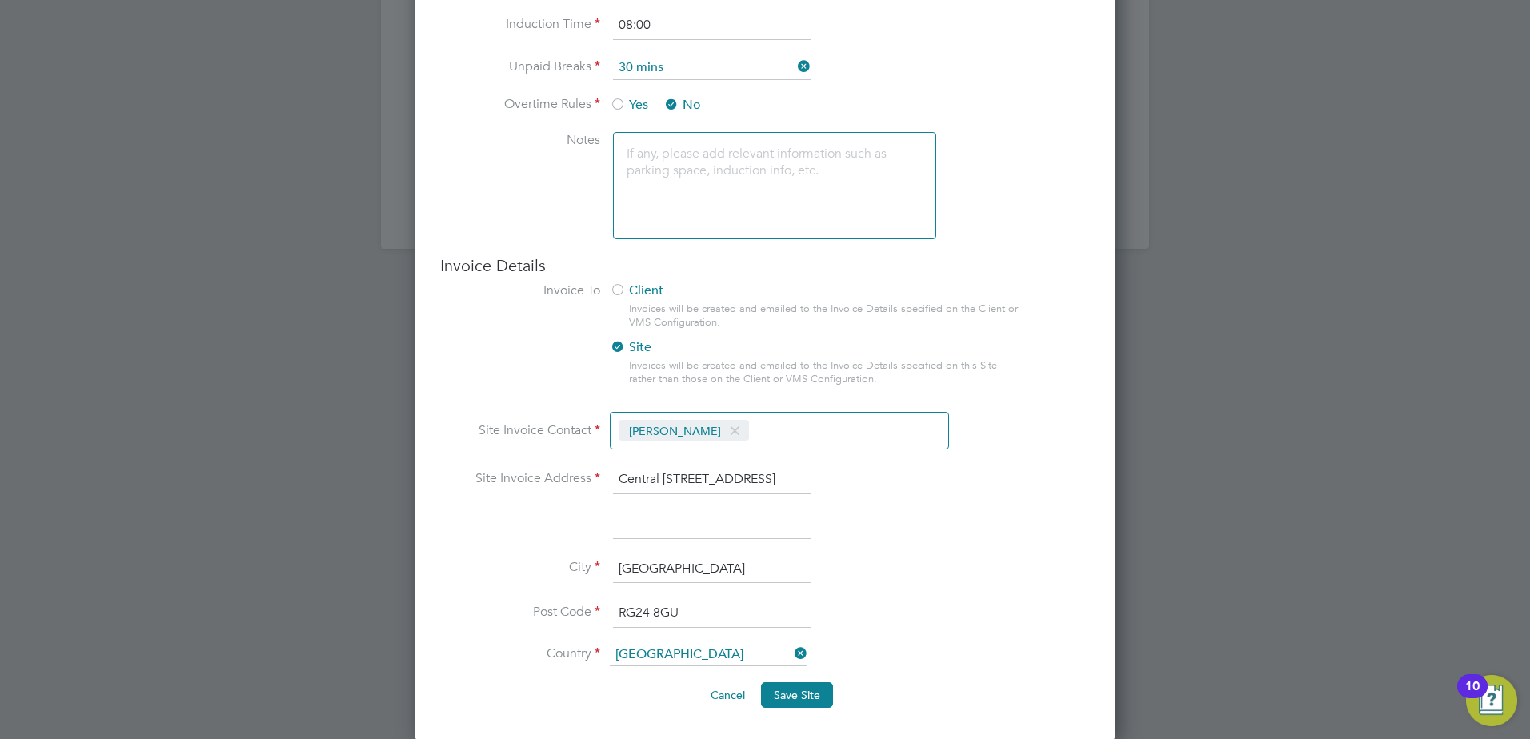
click at [738, 430] on span at bounding box center [734, 431] width 23 height 30
click at [738, 430] on input at bounding box center [705, 432] width 190 height 29
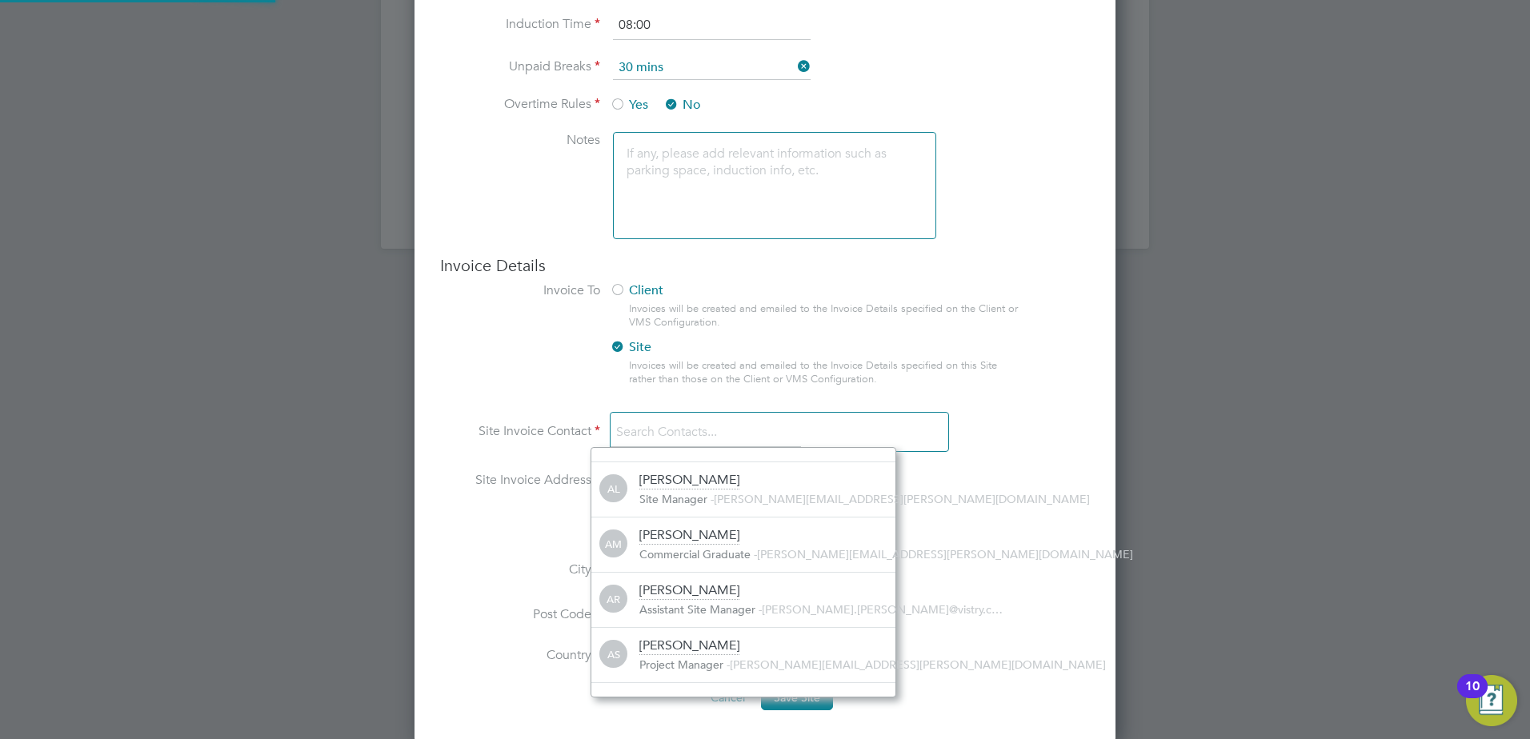
scroll to position [0, 0]
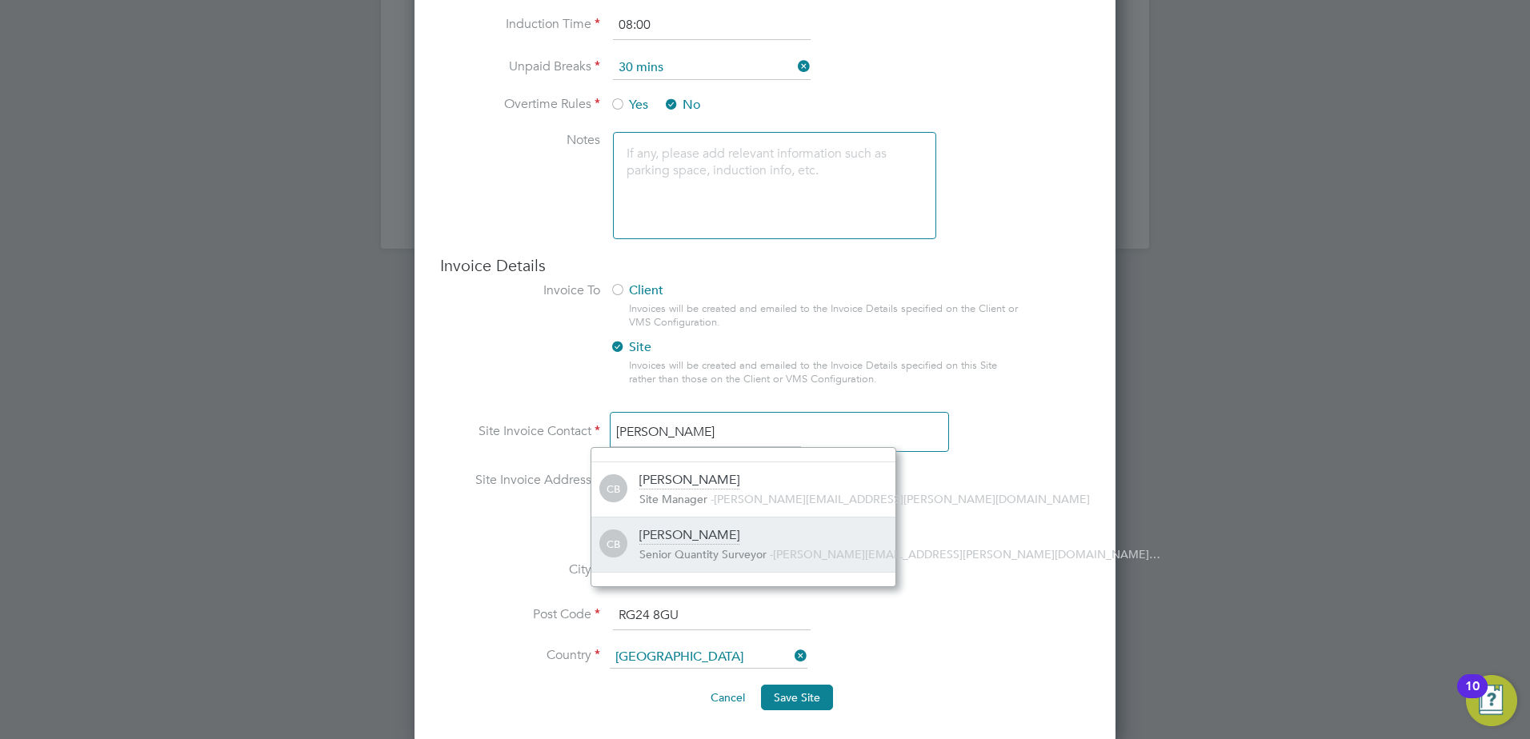
type input "[PERSON_NAME]"
click at [717, 542] on div "[PERSON_NAME] Senior Quantity Surveyor - [PERSON_NAME][EMAIL_ADDRESS][PERSON_NA…" at bounding box center [767, 544] width 256 height 35
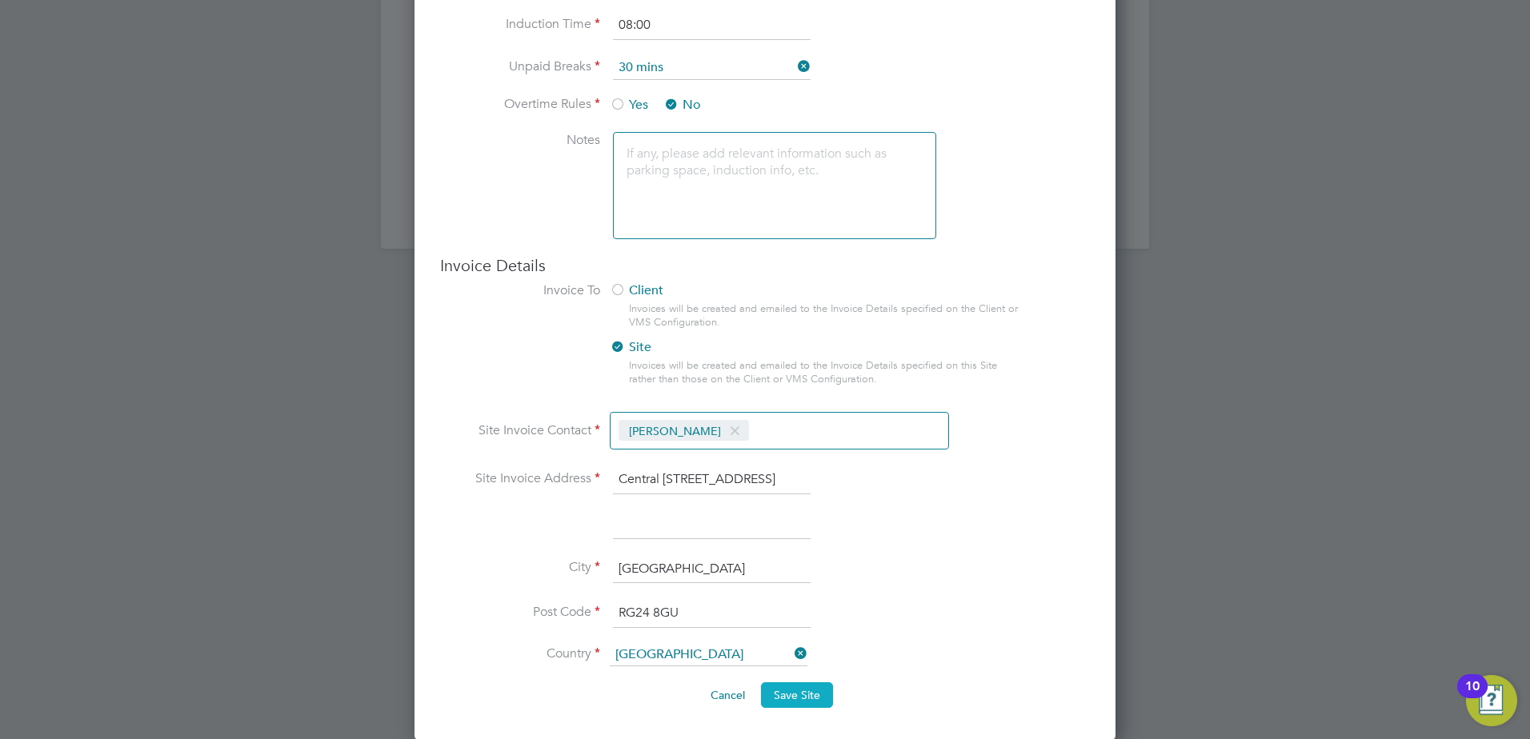
click at [791, 698] on span "Save Site" at bounding box center [797, 695] width 46 height 14
